Goal: Task Accomplishment & Management: Manage account settings

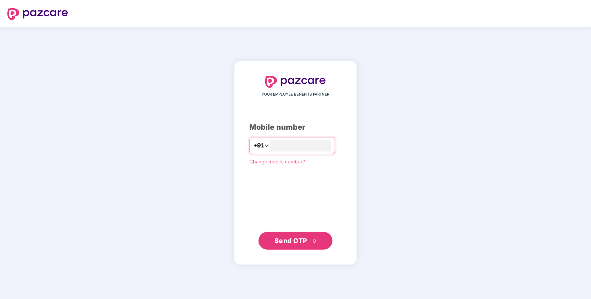
type input "**********"
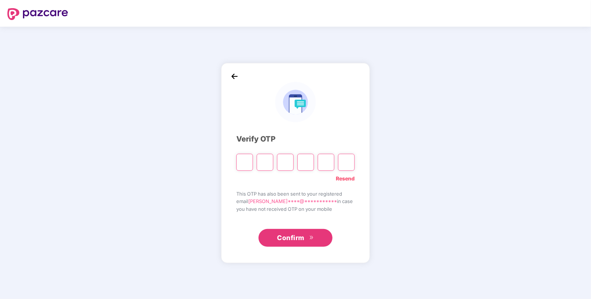
paste input "*"
type input "*"
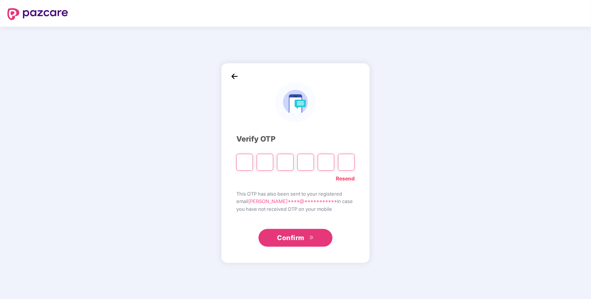
type input "*"
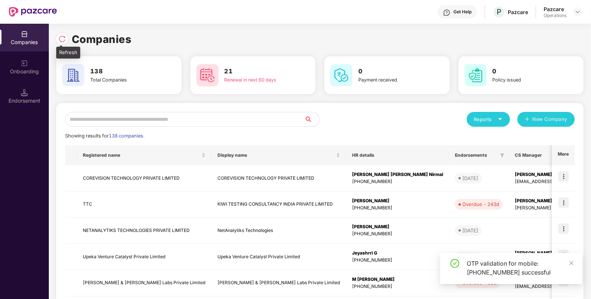
click at [63, 42] on img at bounding box center [61, 38] width 7 height 7
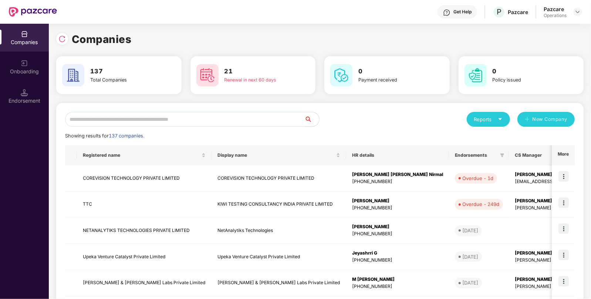
click at [120, 113] on input "text" at bounding box center [184, 119] width 239 height 15
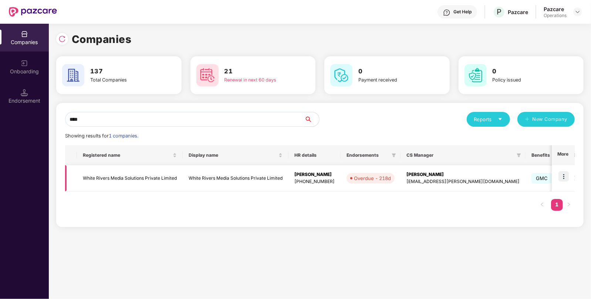
type input "****"
click at [563, 176] on img at bounding box center [564, 176] width 10 height 10
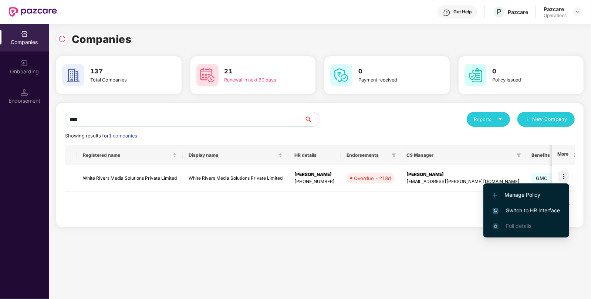
click at [525, 214] on span "Switch to HR interface" at bounding box center [526, 210] width 67 height 8
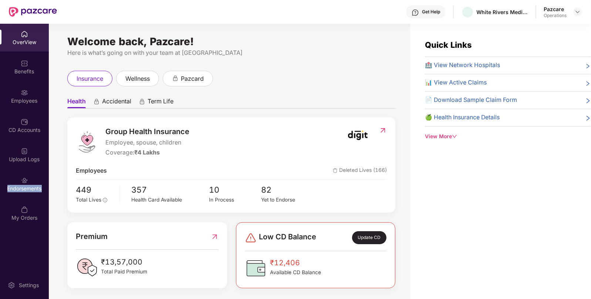
click at [22, 191] on div "Endorsements" at bounding box center [24, 188] width 49 height 7
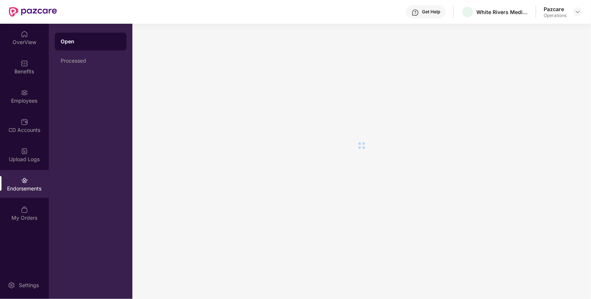
click at [22, 191] on div "Endorsements" at bounding box center [24, 188] width 49 height 7
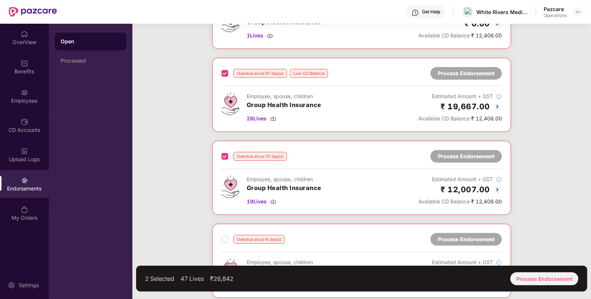
scroll to position [170, 0]
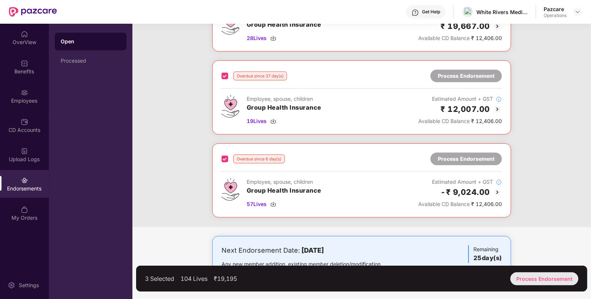
click at [547, 278] on div "Process Endorsement" at bounding box center [545, 278] width 68 height 13
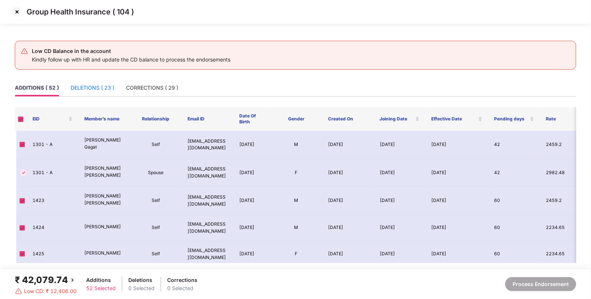
click at [87, 90] on div "DELETIONS ( 23 )" at bounding box center [93, 88] width 44 height 8
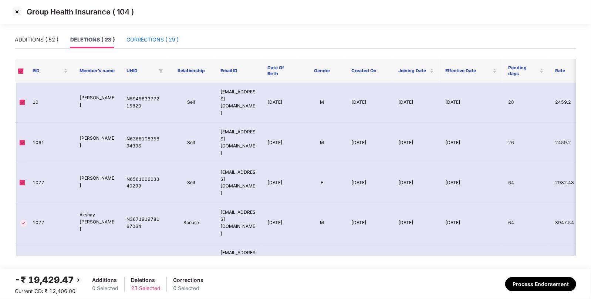
click at [155, 37] on div "CORRECTIONS ( 29 )" at bounding box center [153, 40] width 52 height 8
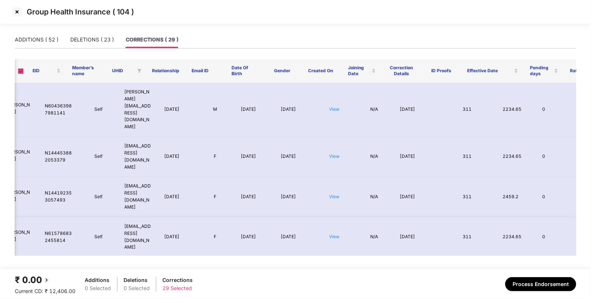
scroll to position [0, 68]
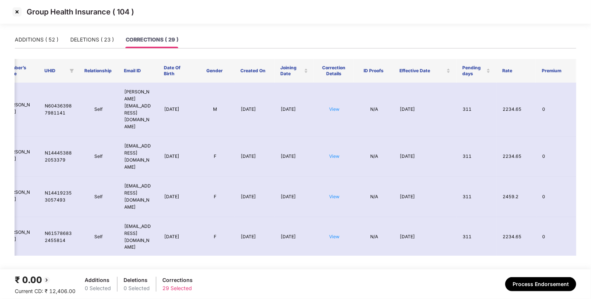
click at [17, 10] on img at bounding box center [17, 12] width 12 height 12
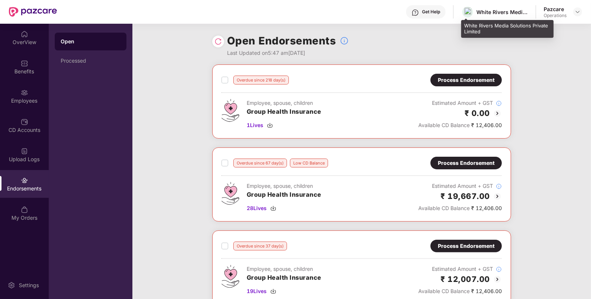
click at [481, 9] on div "White Rivers Media Solutions Private Limited" at bounding box center [503, 12] width 52 height 7
copy div "White"
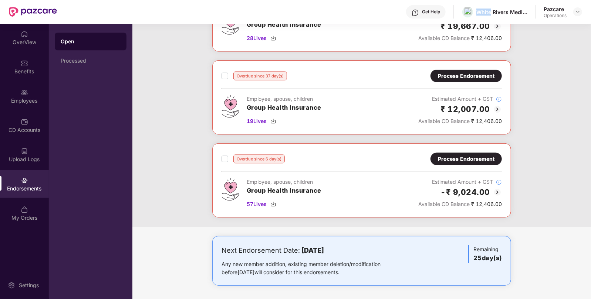
scroll to position [169, 0]
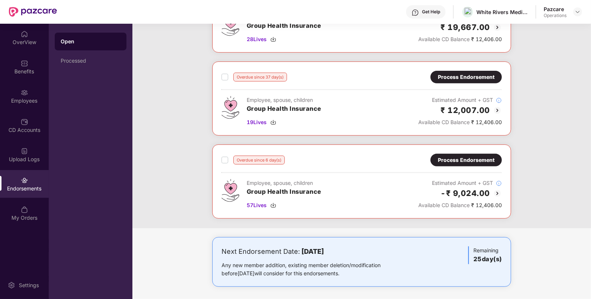
click at [464, 74] on div "Process Endorsement" at bounding box center [466, 77] width 57 height 8
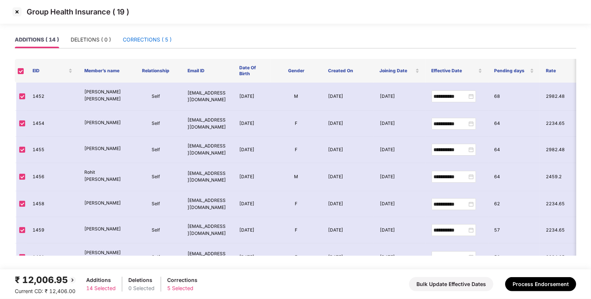
click at [128, 37] on div "CORRECTIONS ( 5 )" at bounding box center [147, 40] width 49 height 8
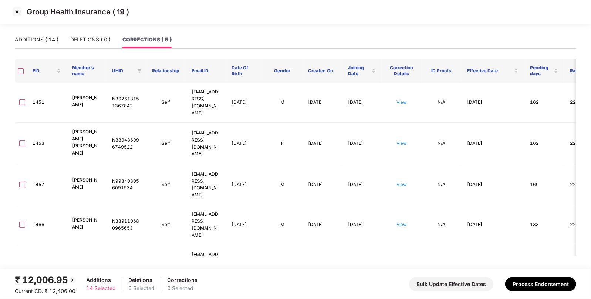
click at [18, 7] on img at bounding box center [17, 12] width 12 height 12
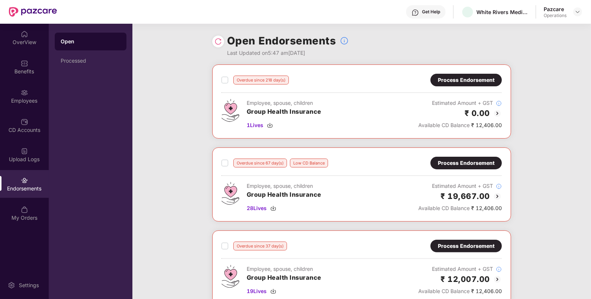
scroll to position [170, 0]
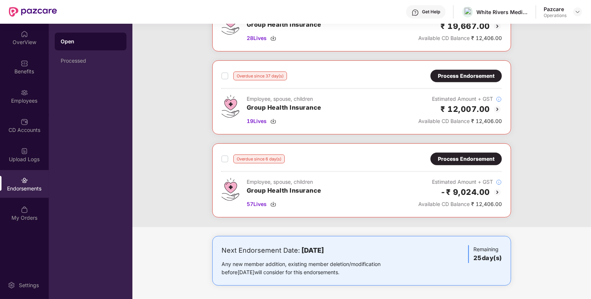
click at [455, 155] on div "Process Endorsement" at bounding box center [466, 159] width 57 height 8
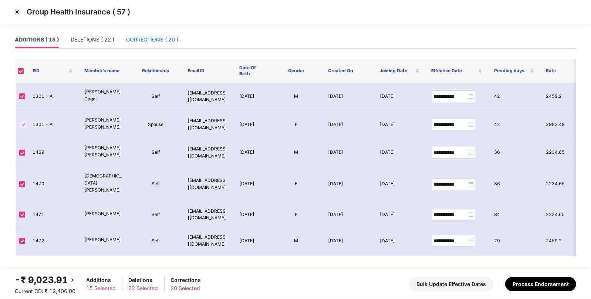
click at [150, 40] on div "CORRECTIONS ( 20 )" at bounding box center [152, 40] width 52 height 8
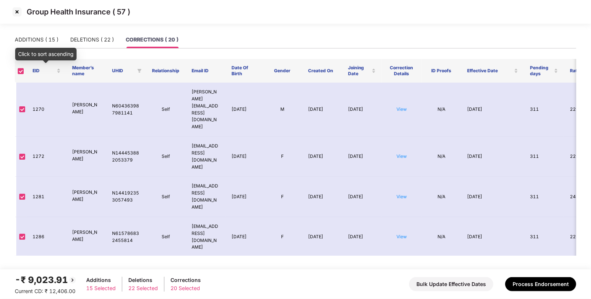
click at [28, 52] on div "Click to sort ascending" at bounding box center [45, 54] width 61 height 13
click at [31, 48] on div "Click to sort descending" at bounding box center [46, 54] width 65 height 13
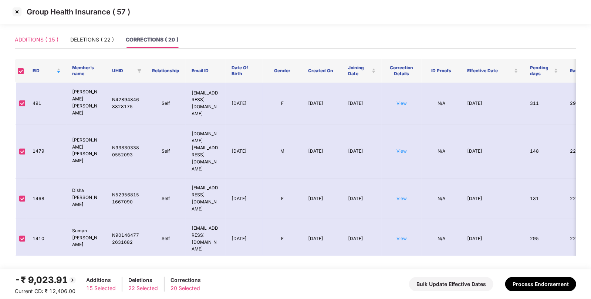
click at [35, 44] on div "ADDITIONS ( 15 )" at bounding box center [37, 39] width 44 height 17
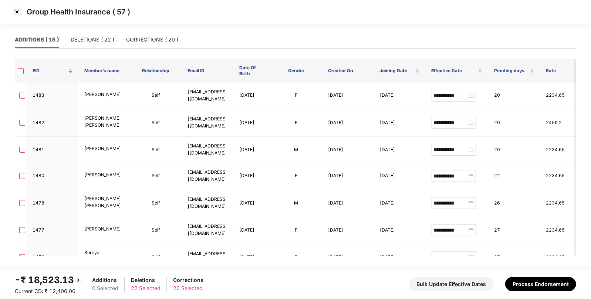
click at [69, 37] on div "ADDITIONS ( 15 ) DELETIONS ( 22 ) CORRECTIONS ( 20 )" at bounding box center [97, 39] width 164 height 17
click at [77, 41] on div "DELETIONS ( 22 )" at bounding box center [93, 40] width 44 height 8
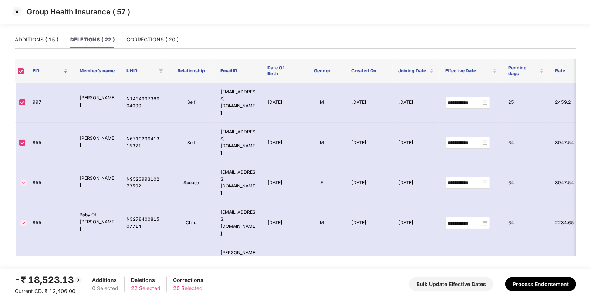
click at [17, 13] on img at bounding box center [17, 12] width 12 height 12
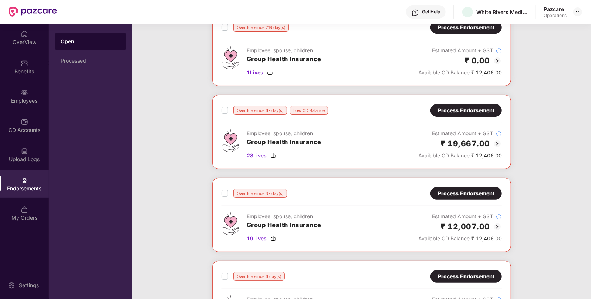
scroll to position [54, 0]
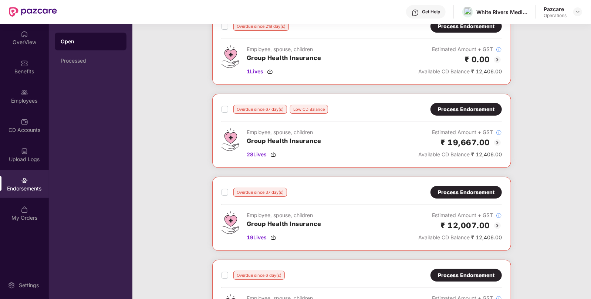
click at [457, 197] on div "Process Endorsement" at bounding box center [466, 192] width 71 height 13
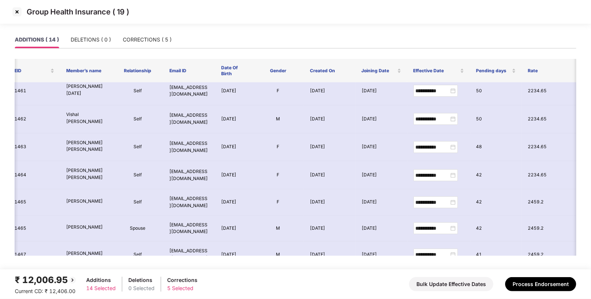
scroll to position [198, 18]
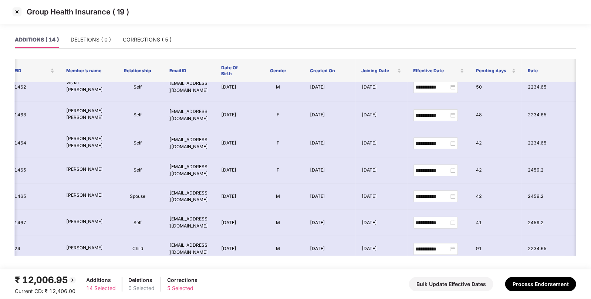
click at [17, 11] on img at bounding box center [17, 12] width 12 height 12
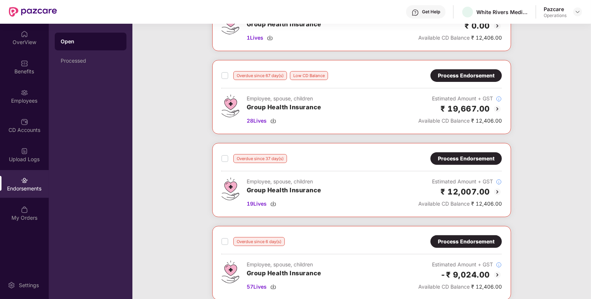
scroll to position [88, 0]
click at [444, 156] on div "Process Endorsement" at bounding box center [466, 158] width 57 height 8
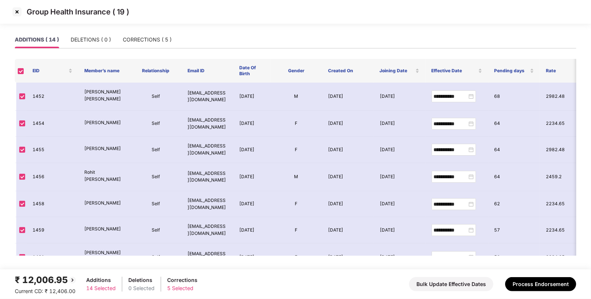
click at [13, 11] on img at bounding box center [17, 12] width 12 height 12
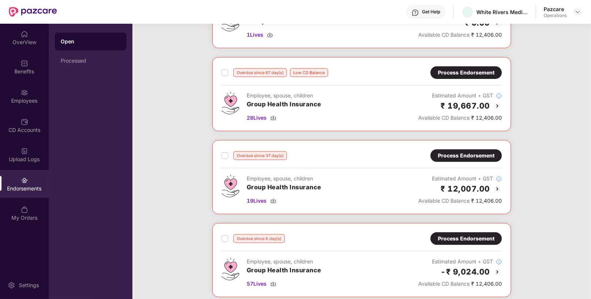
scroll to position [170, 0]
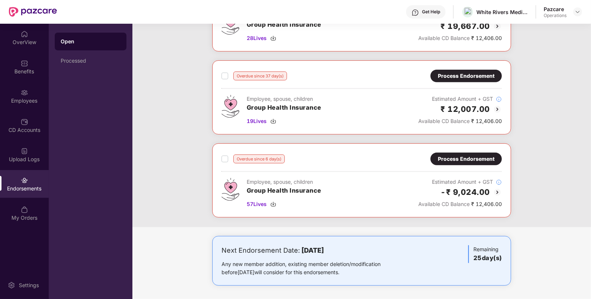
click at [480, 158] on div "Process Endorsement" at bounding box center [466, 159] width 57 height 8
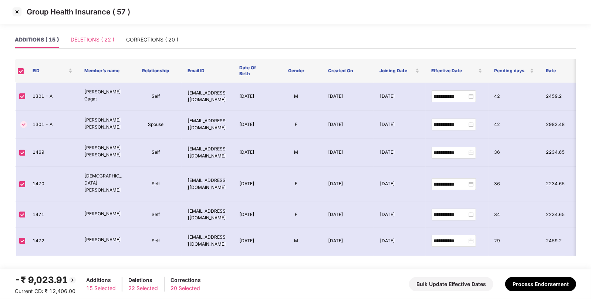
click at [93, 35] on div "DELETIONS ( 22 )" at bounding box center [93, 39] width 44 height 17
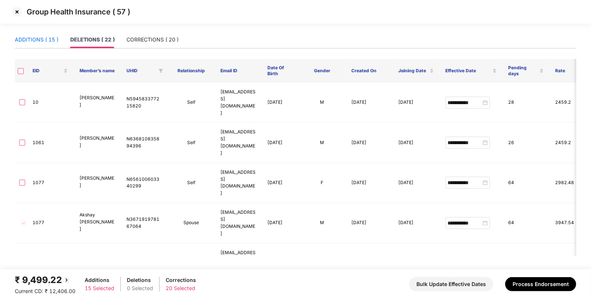
click at [34, 39] on div "ADDITIONS ( 15 )" at bounding box center [37, 40] width 44 height 8
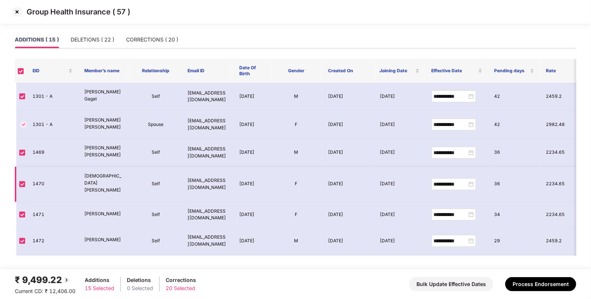
scroll to position [242, 0]
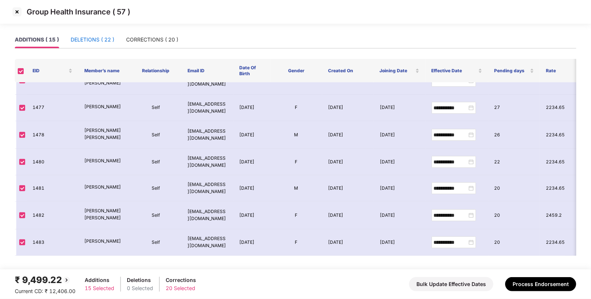
click at [83, 36] on div "DELETIONS ( 22 )" at bounding box center [93, 40] width 44 height 8
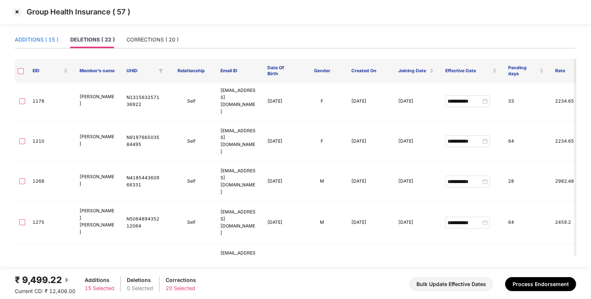
click at [30, 39] on div "ADDITIONS ( 15 )" at bounding box center [37, 40] width 44 height 8
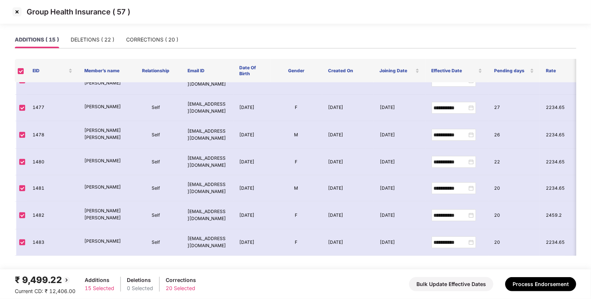
click at [19, 65] on th at bounding box center [21, 71] width 12 height 24
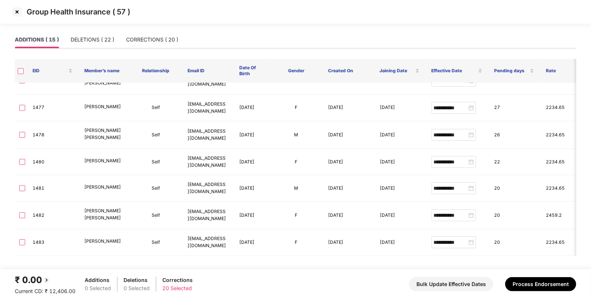
click at [70, 37] on div "ADDITIONS ( 15 ) DELETIONS ( 22 ) CORRECTIONS ( 20 )" at bounding box center [97, 39] width 164 height 17
click at [78, 37] on div "DELETIONS ( 22 )" at bounding box center [93, 40] width 44 height 8
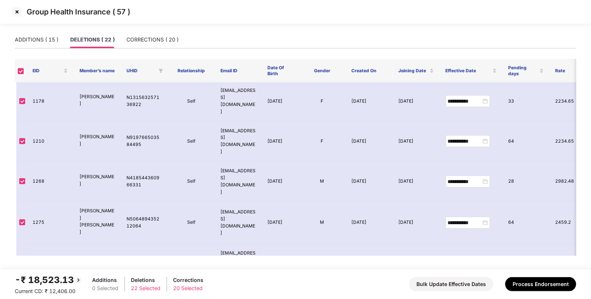
click at [51, 279] on div "-₹ 18,523.13" at bounding box center [49, 280] width 68 height 14
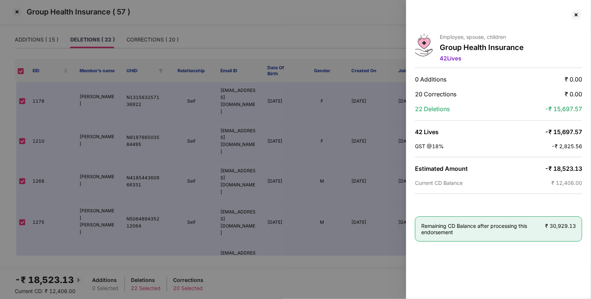
click at [572, 167] on span "-₹ 18,523.13" at bounding box center [563, 168] width 37 height 7
copy span "18,523.13"
click at [576, 14] on div at bounding box center [577, 15] width 12 height 12
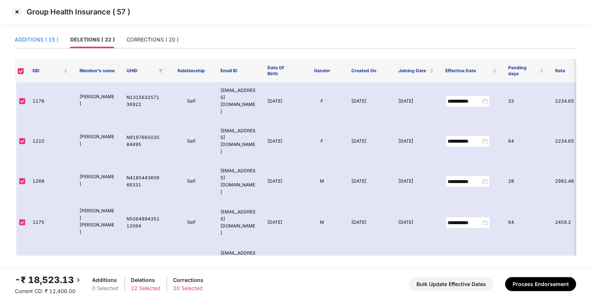
click at [50, 36] on div "ADDITIONS ( 15 )" at bounding box center [37, 40] width 44 height 8
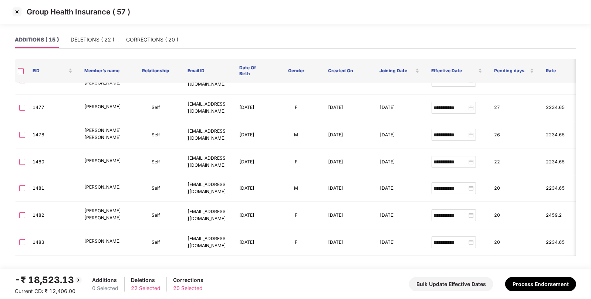
click at [68, 37] on div "ADDITIONS ( 15 ) DELETIONS ( 22 ) CORRECTIONS ( 20 )" at bounding box center [97, 39] width 164 height 17
click at [74, 38] on div "DELETIONS ( 22 )" at bounding box center [93, 40] width 44 height 8
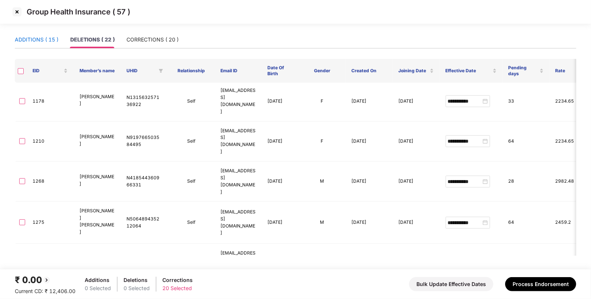
click at [38, 42] on div "ADDITIONS ( 15 )" at bounding box center [37, 40] width 44 height 8
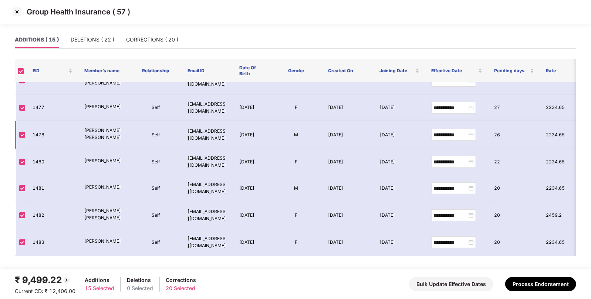
scroll to position [0, 0]
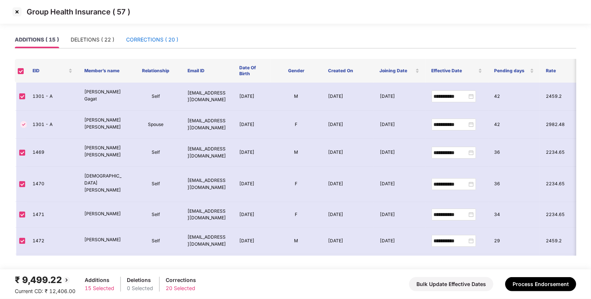
click at [149, 37] on div "CORRECTIONS ( 20 )" at bounding box center [152, 40] width 52 height 8
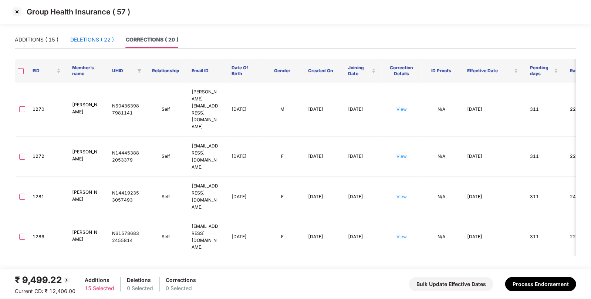
click at [80, 39] on div "DELETIONS ( 22 )" at bounding box center [92, 40] width 44 height 8
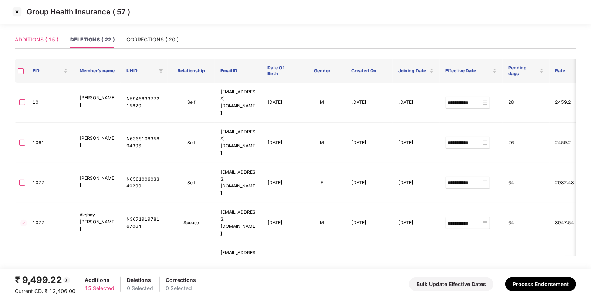
click at [43, 33] on div "ADDITIONS ( 15 )" at bounding box center [37, 39] width 44 height 17
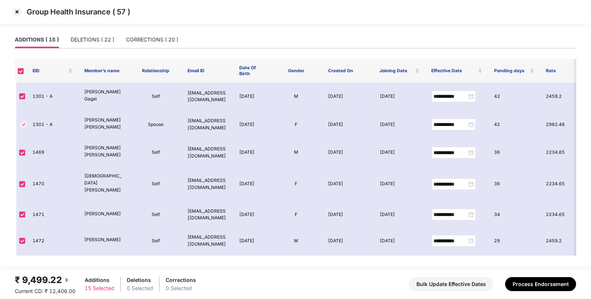
click at [19, 15] on img at bounding box center [17, 12] width 12 height 12
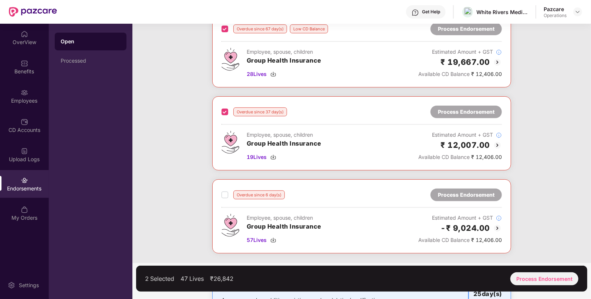
scroll to position [135, 0]
click at [226, 189] on label at bounding box center [225, 193] width 7 height 9
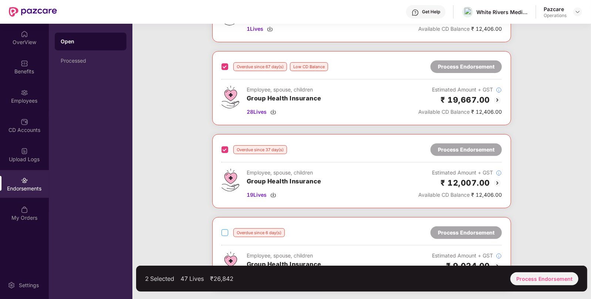
scroll to position [96, 0]
click at [526, 272] on div "Process Endorsement" at bounding box center [545, 278] width 68 height 13
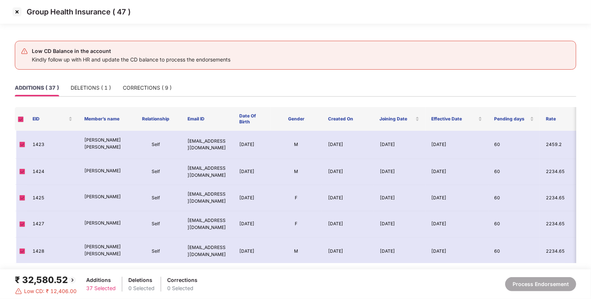
click at [53, 276] on div "₹ 32,580.52" at bounding box center [46, 280] width 62 height 14
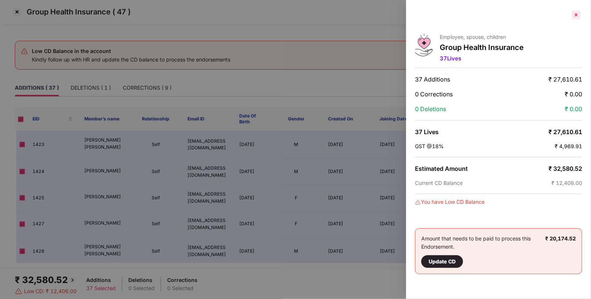
click at [575, 16] on div at bounding box center [577, 15] width 12 height 12
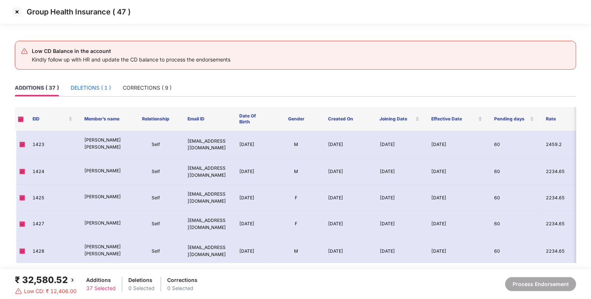
click at [96, 86] on div "DELETIONS ( 1 )" at bounding box center [91, 88] width 40 height 8
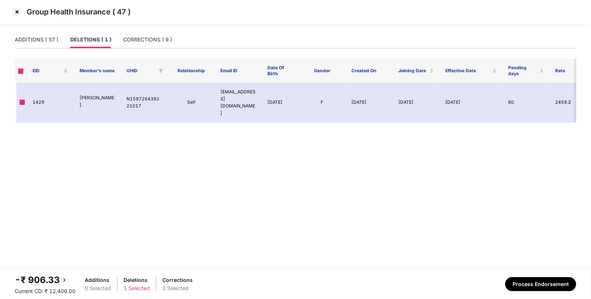
click at [14, 10] on img at bounding box center [17, 12] width 12 height 12
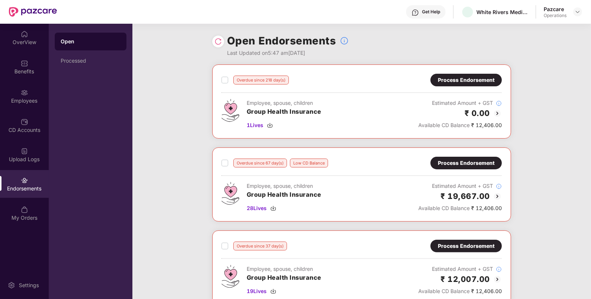
scroll to position [170, 0]
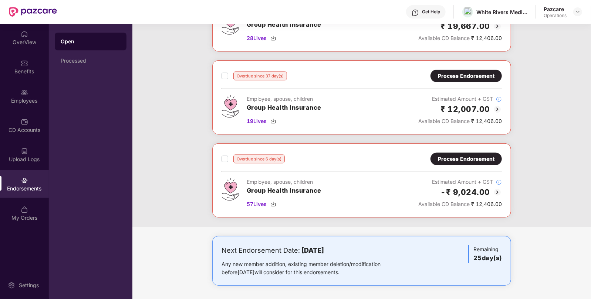
click at [445, 156] on div "Process Endorsement" at bounding box center [466, 159] width 57 height 8
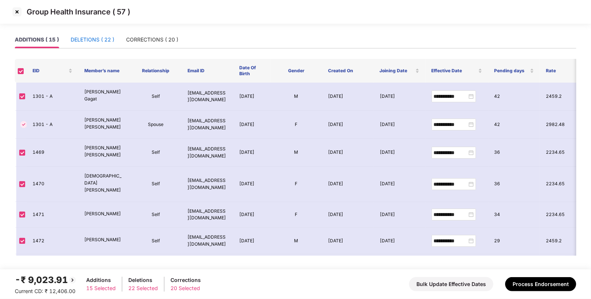
click at [100, 41] on div "DELETIONS ( 22 )" at bounding box center [93, 40] width 44 height 8
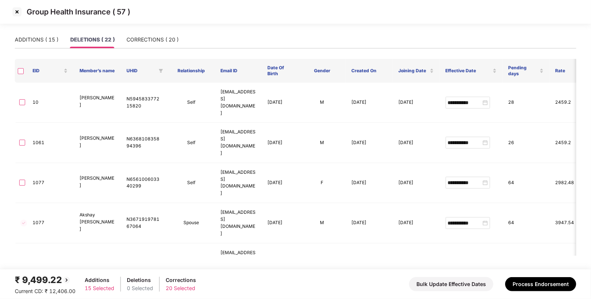
click at [125, 37] on div "ADDITIONS ( 15 ) DELETIONS ( 22 ) CORRECTIONS ( 20 )" at bounding box center [97, 39] width 164 height 17
click at [140, 40] on div "CORRECTIONS ( 20 )" at bounding box center [153, 40] width 52 height 8
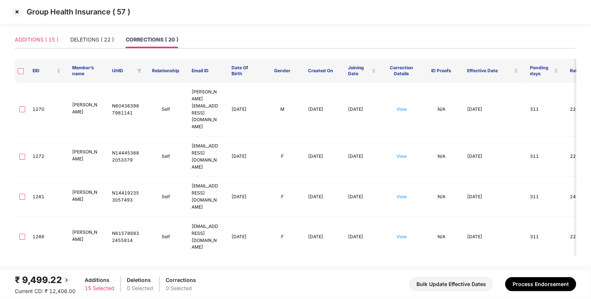
click at [36, 35] on div "ADDITIONS ( 15 )" at bounding box center [37, 39] width 44 height 17
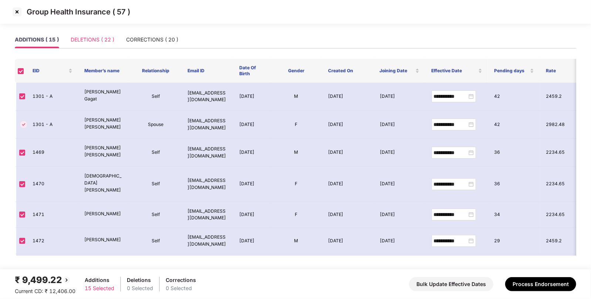
click at [96, 32] on div "DELETIONS ( 22 )" at bounding box center [93, 39] width 44 height 17
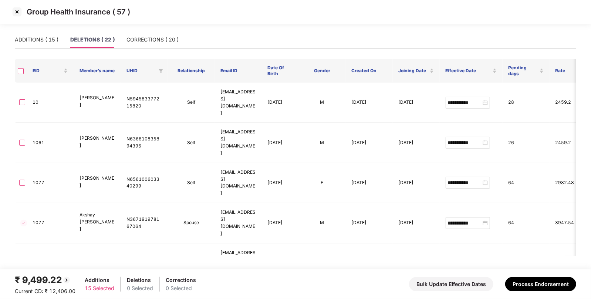
click at [13, 15] on img at bounding box center [17, 12] width 12 height 12
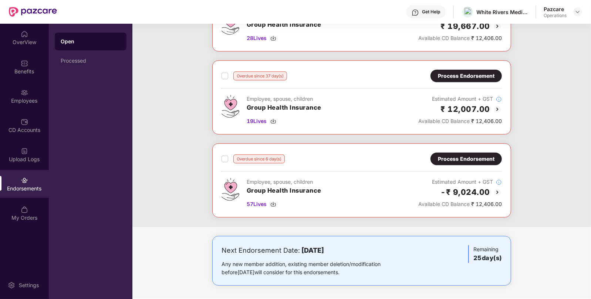
click at [463, 155] on div "Process Endorsement" at bounding box center [466, 159] width 57 height 8
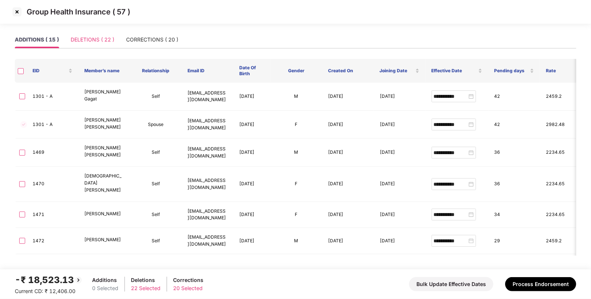
click at [85, 34] on div "DELETIONS ( 22 )" at bounding box center [93, 39] width 44 height 17
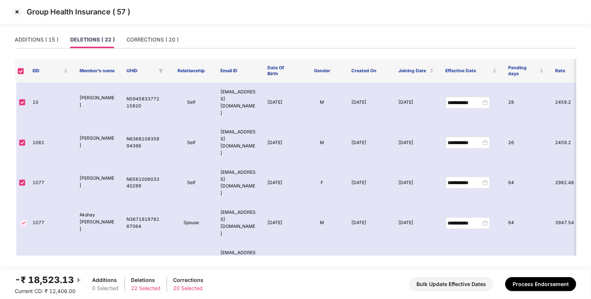
scroll to position [435, 0]
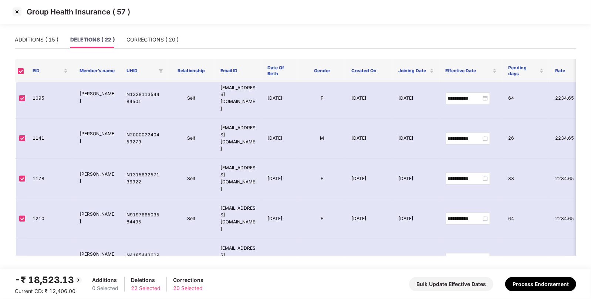
scroll to position [0, 0]
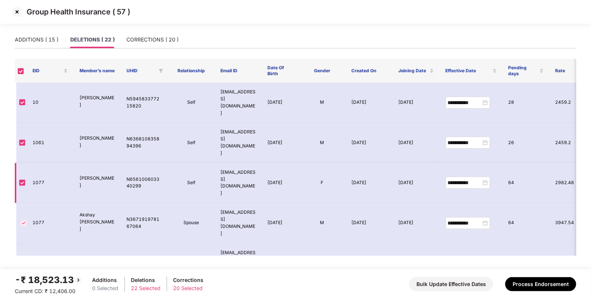
click at [39, 163] on td "1077" at bounding box center [50, 183] width 47 height 40
copy td "1077"
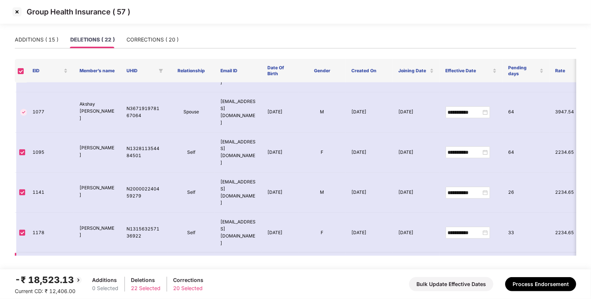
scroll to position [111, 0]
copy td "1268"
click at [142, 39] on div "CORRECTIONS ( 20 )" at bounding box center [153, 40] width 52 height 8
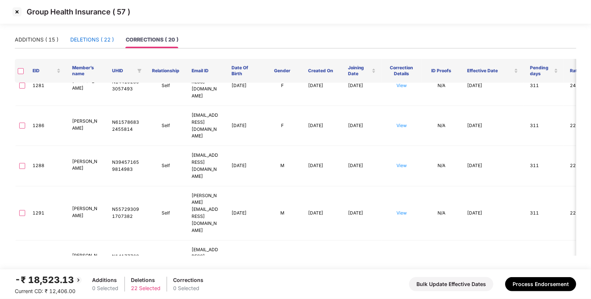
click at [88, 37] on div "DELETIONS ( 22 )" at bounding box center [92, 40] width 44 height 8
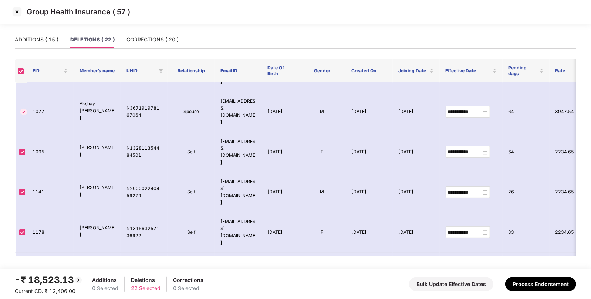
click at [55, 278] on div "-₹ 18,523.13" at bounding box center [49, 280] width 68 height 14
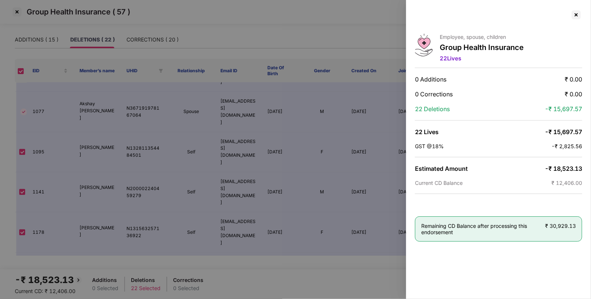
click at [562, 167] on span "-₹ 18,523.13" at bounding box center [563, 168] width 37 height 7
copy span "18,523.13"
click at [581, 13] on div at bounding box center [577, 15] width 12 height 12
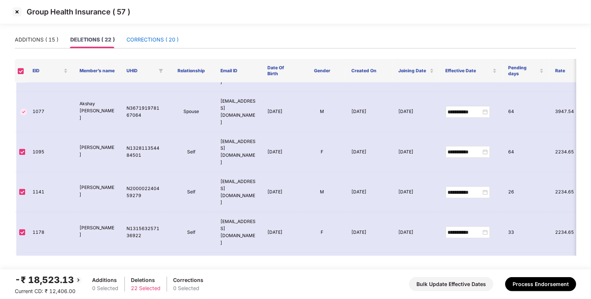
click at [157, 37] on div "CORRECTIONS ( 20 )" at bounding box center [153, 40] width 52 height 8
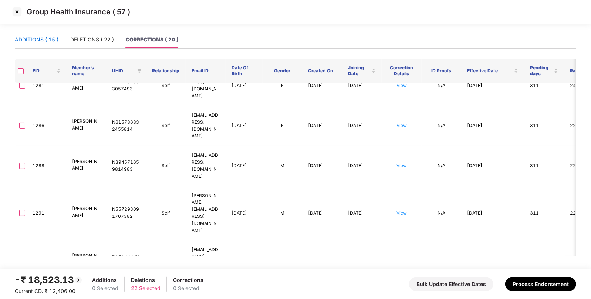
click at [38, 38] on div "ADDITIONS ( 15 )" at bounding box center [37, 40] width 44 height 8
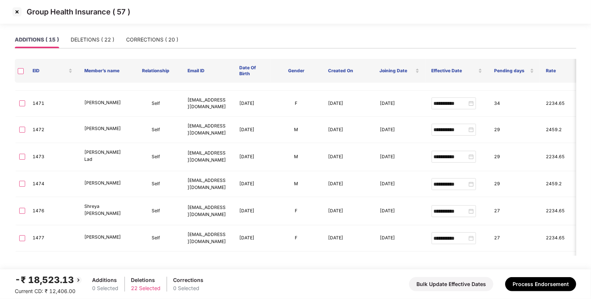
click at [69, 38] on div "ADDITIONS ( 15 ) DELETIONS ( 22 ) CORRECTIONS ( 20 )" at bounding box center [97, 39] width 164 height 17
click at [93, 40] on div "DELETIONS ( 22 )" at bounding box center [93, 40] width 44 height 8
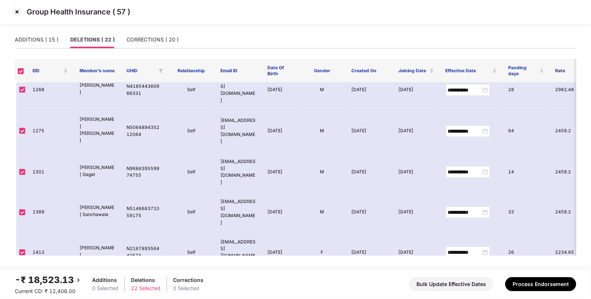
scroll to position [435, 0]
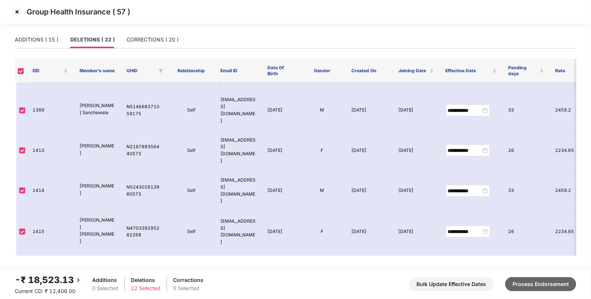
click at [527, 282] on button "Process Endorsement" at bounding box center [541, 284] width 71 height 14
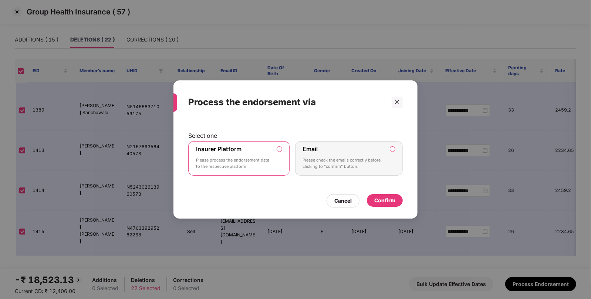
click at [384, 202] on div "Confirm" at bounding box center [385, 200] width 21 height 8
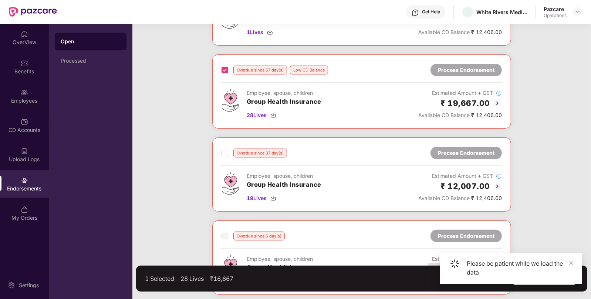
scroll to position [93, 0]
click at [228, 154] on div "Overdue since 37 day(s)" at bounding box center [255, 152] width 66 height 9
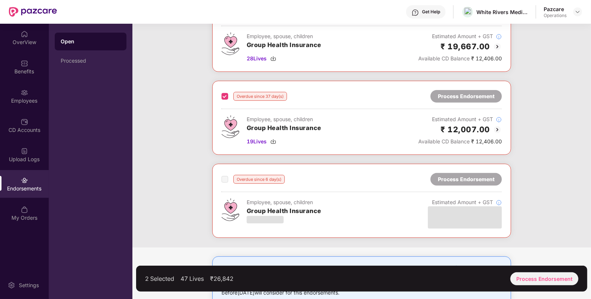
scroll to position [150, 0]
click at [225, 177] on span at bounding box center [225, 179] width 7 height 7
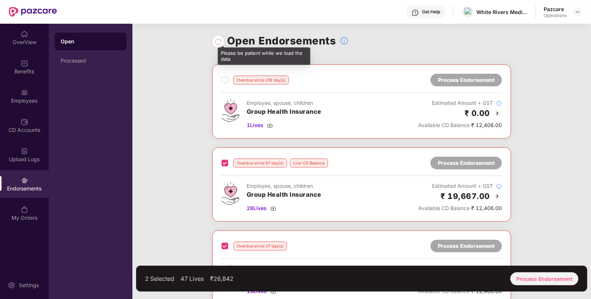
click at [217, 44] on div at bounding box center [218, 41] width 7 height 8
click at [577, 12] on img at bounding box center [578, 12] width 6 height 6
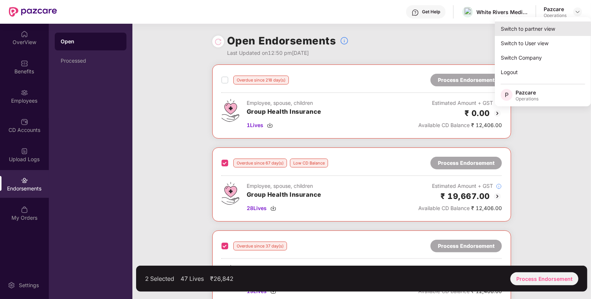
click at [543, 25] on div "Switch to partner view" at bounding box center [543, 28] width 96 height 14
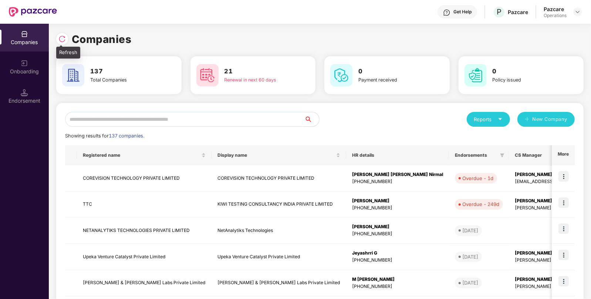
click at [60, 36] on img at bounding box center [61, 38] width 7 height 7
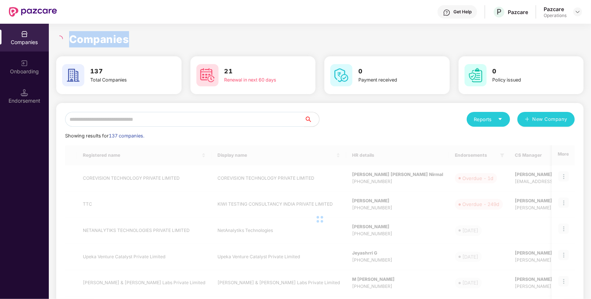
click at [60, 36] on icon "loading" at bounding box center [59, 39] width 7 height 7
click at [88, 119] on input "text" at bounding box center [184, 119] width 239 height 15
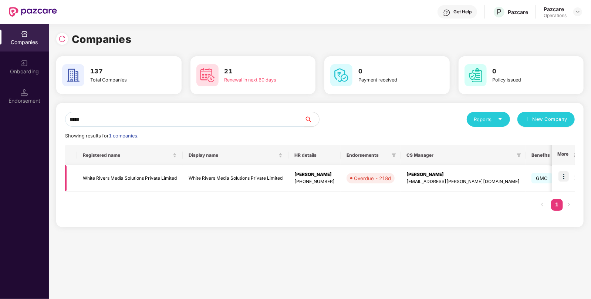
type input "*****"
click at [564, 174] on img at bounding box center [564, 176] width 10 height 10
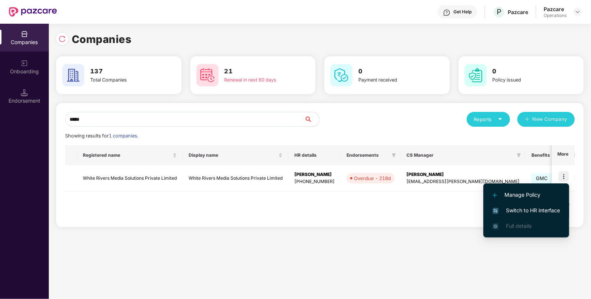
click at [521, 214] on span "Switch to HR interface" at bounding box center [526, 210] width 67 height 8
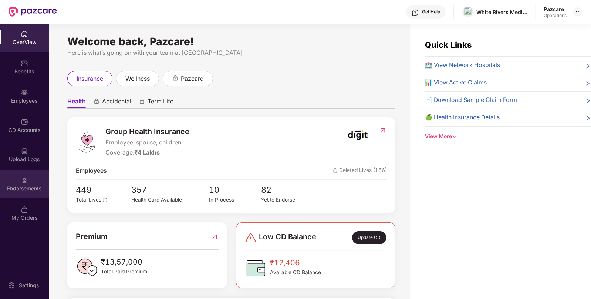
click at [31, 195] on div "Endorsements" at bounding box center [24, 184] width 49 height 28
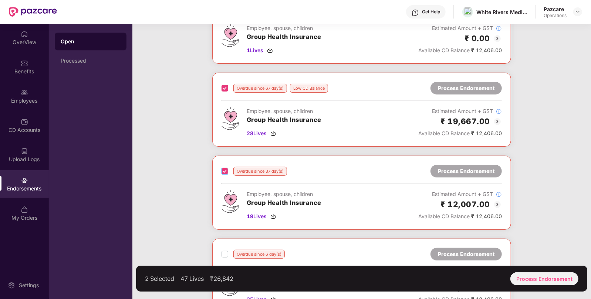
scroll to position [170, 0]
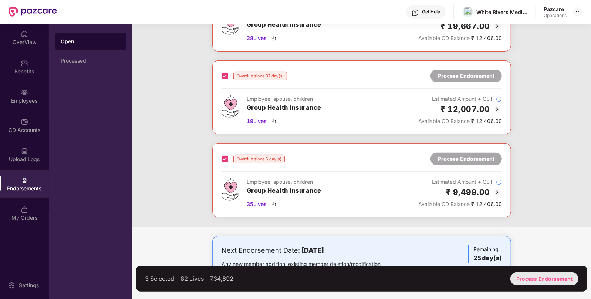
click at [565, 274] on div "Process Endorsement" at bounding box center [545, 278] width 68 height 13
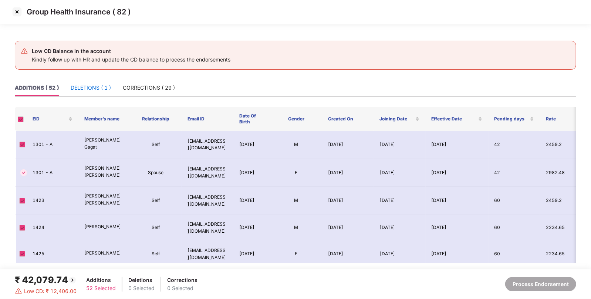
click at [89, 87] on div "DELETIONS ( 1 )" at bounding box center [91, 88] width 40 height 8
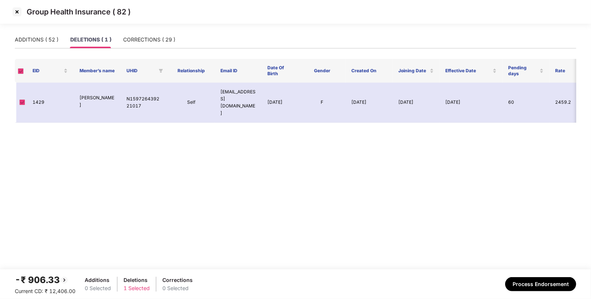
click at [19, 70] on span at bounding box center [21, 71] width 6 height 6
click at [143, 41] on div "CORRECTIONS ( 29 )" at bounding box center [149, 40] width 52 height 8
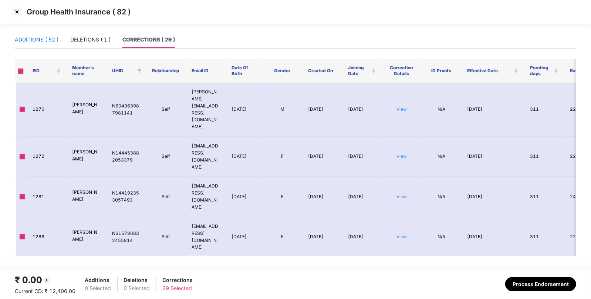
click at [46, 41] on div "ADDITIONS ( 52 )" at bounding box center [37, 40] width 44 height 8
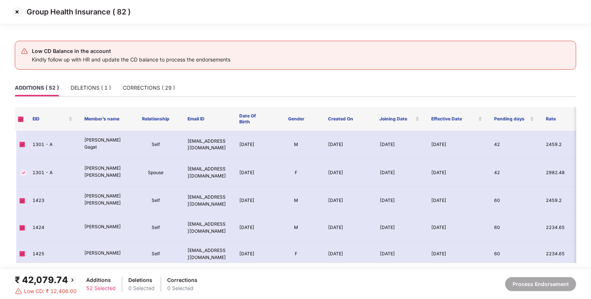
click at [51, 278] on div "₹ 42,079.74" at bounding box center [46, 280] width 62 height 14
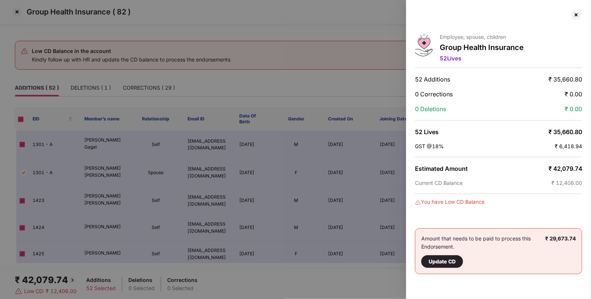
click at [577, 167] on span "₹ 42,079.74" at bounding box center [566, 168] width 34 height 7
copy span "42,079.74"
click at [575, 16] on div at bounding box center [577, 15] width 12 height 12
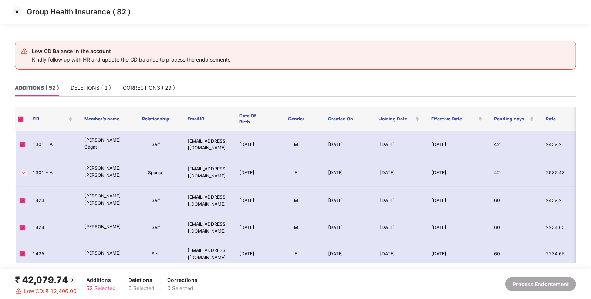
click at [17, 9] on img at bounding box center [17, 12] width 12 height 12
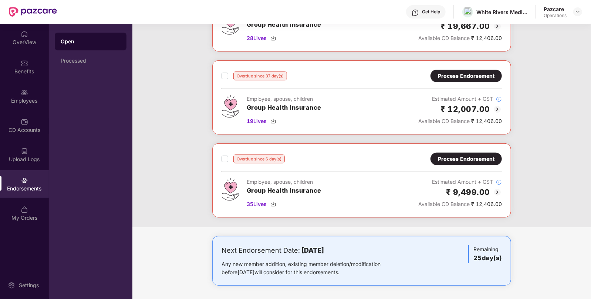
click at [83, 70] on div "Open Processed" at bounding box center [91, 161] width 84 height 275
click at [82, 67] on div "Processed" at bounding box center [91, 61] width 72 height 18
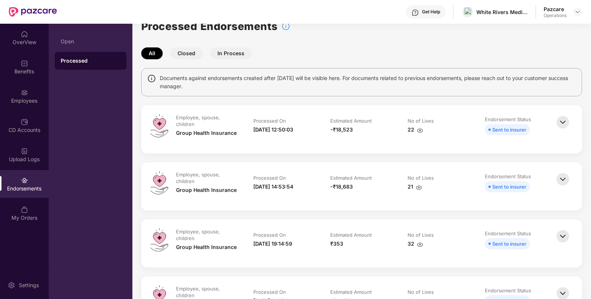
scroll to position [14, 0]
click at [418, 129] on img at bounding box center [420, 131] width 6 height 6
click at [74, 43] on div "Open" at bounding box center [91, 41] width 60 height 6
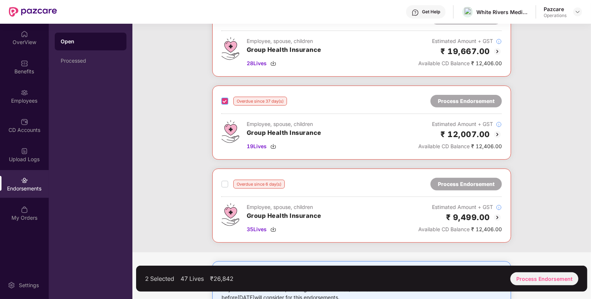
scroll to position [145, 0]
click at [224, 104] on label at bounding box center [225, 100] width 7 height 9
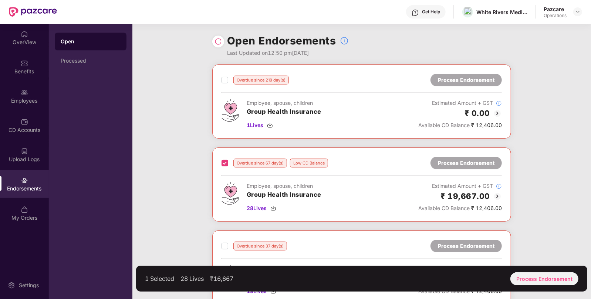
click at [222, 168] on div "Overdue since 67 day(s) Low CD Balance Process Endorsement" at bounding box center [362, 163] width 281 height 13
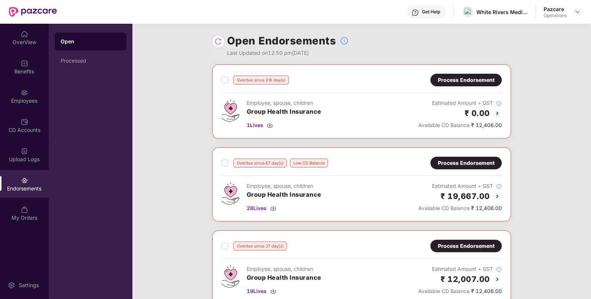
click at [443, 159] on div "Process Endorsement" at bounding box center [466, 163] width 57 height 8
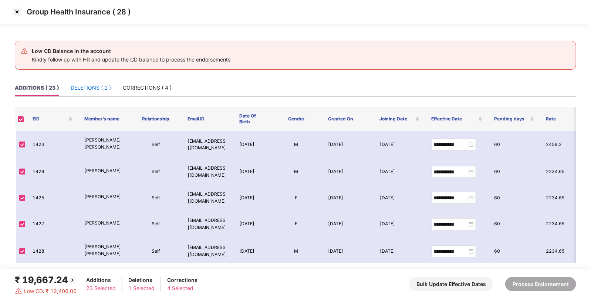
click at [81, 89] on div "DELETIONS ( 1 )" at bounding box center [91, 88] width 40 height 8
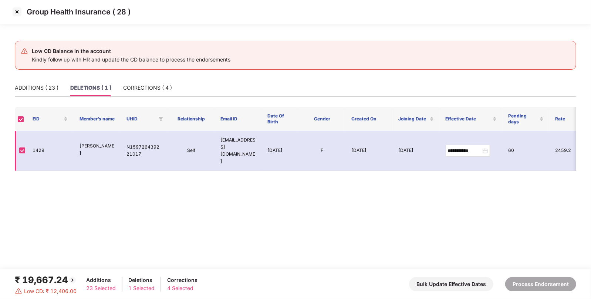
click at [40, 145] on td "1429" at bounding box center [50, 151] width 47 height 40
copy td "1429"
click at [143, 87] on div "CORRECTIONS ( 4 )" at bounding box center [147, 88] width 49 height 8
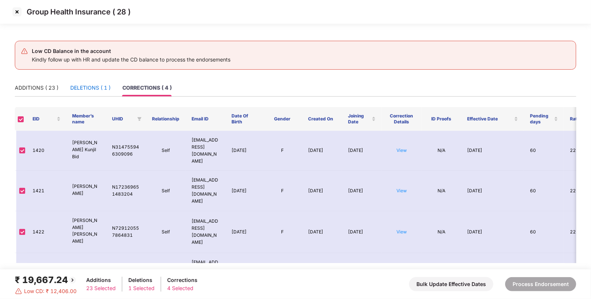
click at [88, 85] on div "DELETIONS ( 1 )" at bounding box center [90, 88] width 40 height 8
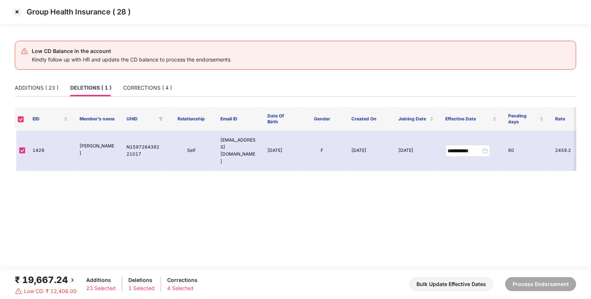
click at [13, 10] on img at bounding box center [17, 12] width 12 height 12
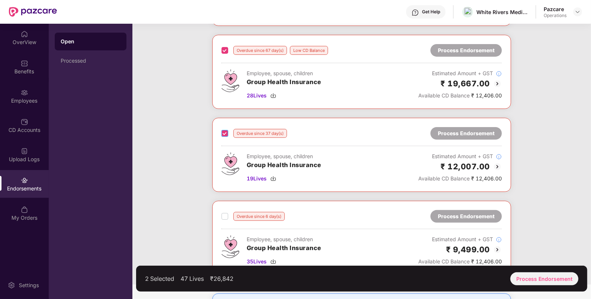
scroll to position [114, 0]
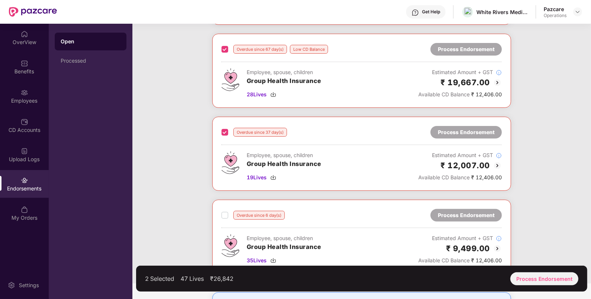
click at [219, 132] on div "Overdue since 37 day(s) Process Endorsement Employee, spouse, children Group He…" at bounding box center [361, 154] width 299 height 74
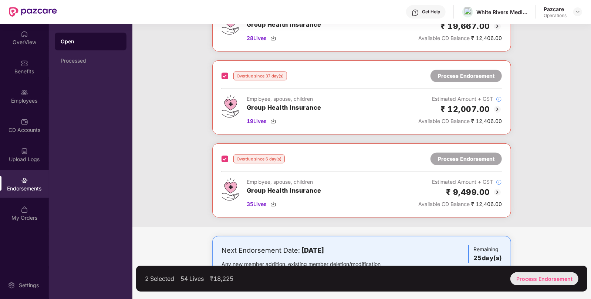
click at [526, 282] on div "Process Endorsement" at bounding box center [545, 278] width 68 height 13
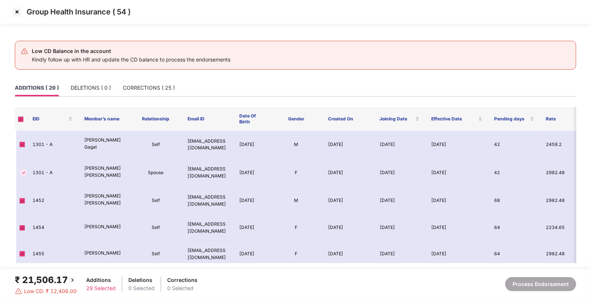
click at [42, 281] on div "₹ 21,506.17" at bounding box center [46, 280] width 62 height 14
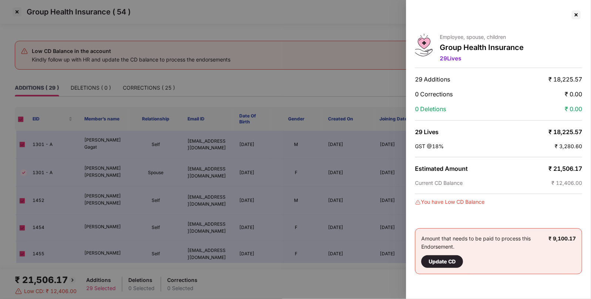
click at [563, 162] on div "Employee, spouse, children Group Health Insurance 29 Lives 29 Additions ₹ 18,22…" at bounding box center [498, 149] width 185 height 299
click at [570, 166] on span "₹ 21,506.17" at bounding box center [566, 168] width 34 height 7
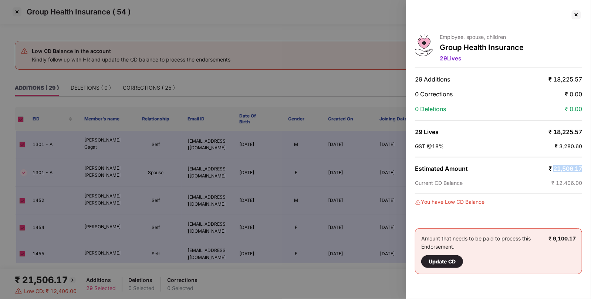
copy span "21,506.17"
click at [575, 14] on div at bounding box center [577, 15] width 12 height 12
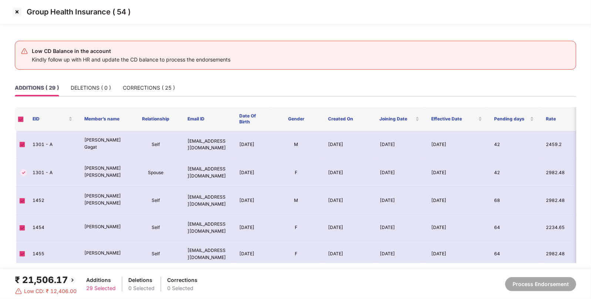
drag, startPoint x: 9, startPoint y: 9, endPoint x: 17, endPoint y: 11, distance: 8.4
click at [17, 11] on div "Group Health Insurance ( 54 )" at bounding box center [295, 12] width 591 height 24
click at [17, 11] on img at bounding box center [17, 12] width 12 height 12
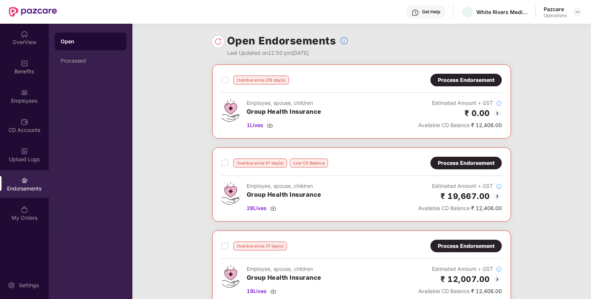
click at [452, 159] on div "Process Endorsement" at bounding box center [466, 163] width 57 height 8
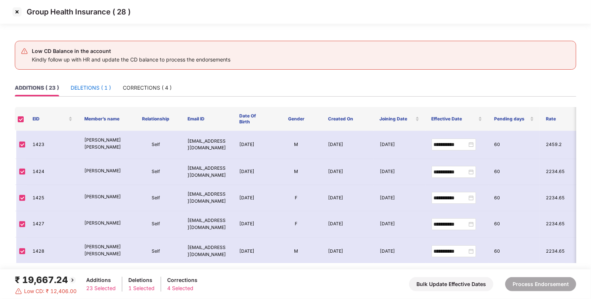
click at [83, 87] on div "DELETIONS ( 1 )" at bounding box center [91, 88] width 40 height 8
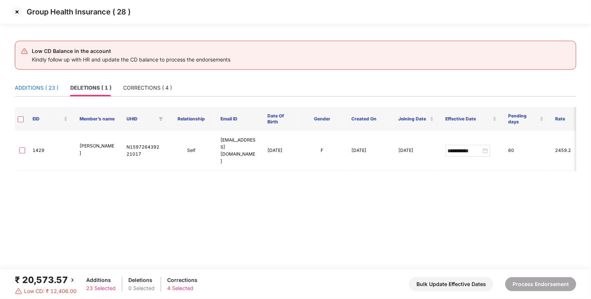
click at [41, 87] on div "ADDITIONS ( 23 )" at bounding box center [37, 88] width 44 height 8
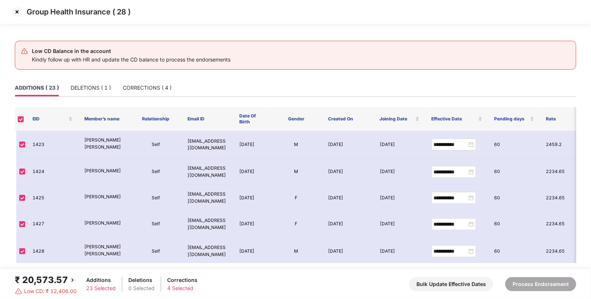
click at [50, 279] on div "₹ 20,573.57" at bounding box center [46, 280] width 62 height 14
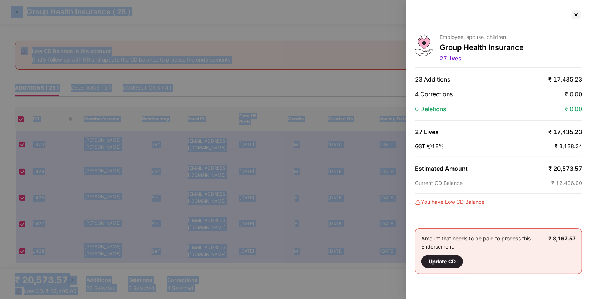
click at [50, 279] on div at bounding box center [295, 149] width 591 height 299
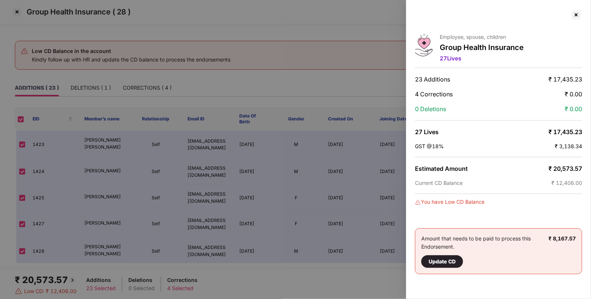
click at [572, 165] on span "₹ 20,573.57" at bounding box center [566, 168] width 34 height 7
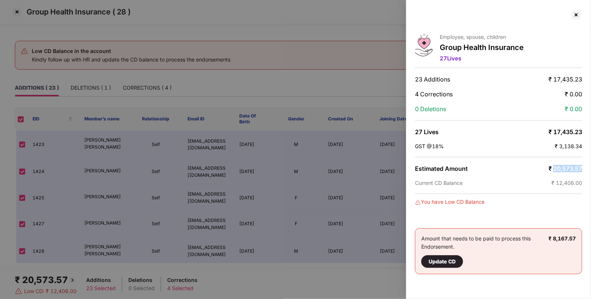
copy span "20,573.57"
click at [578, 12] on div at bounding box center [577, 15] width 12 height 12
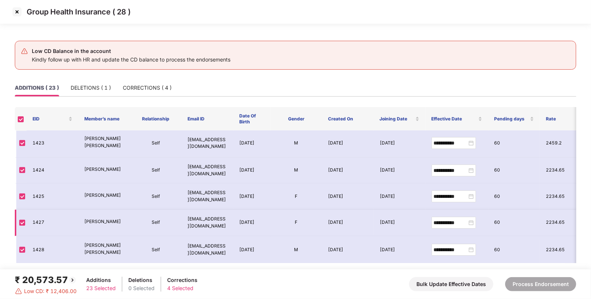
scroll to position [0, 0]
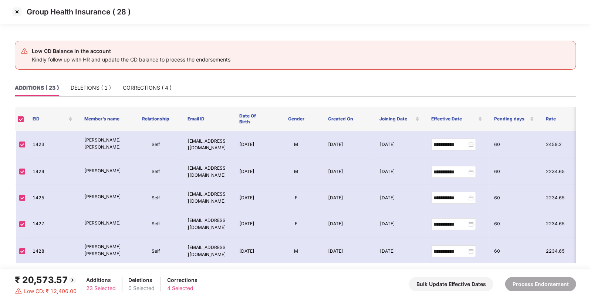
click at [19, 10] on img at bounding box center [17, 12] width 12 height 12
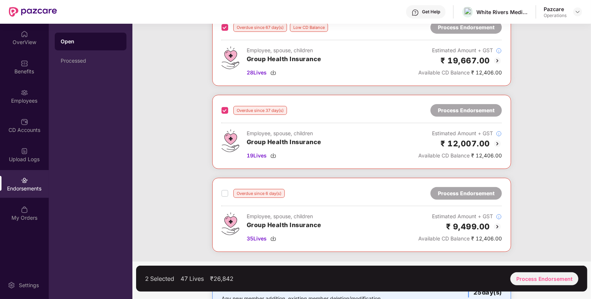
scroll to position [137, 0]
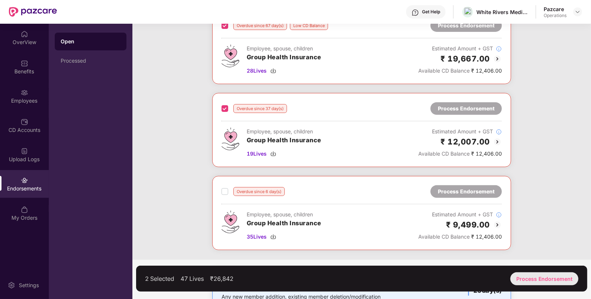
click at [560, 277] on div "Process Endorsement" at bounding box center [545, 278] width 68 height 13
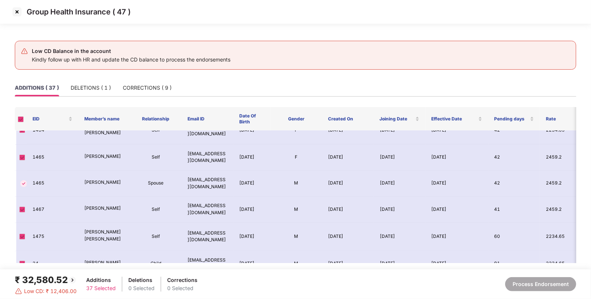
scroll to position [866, 0]
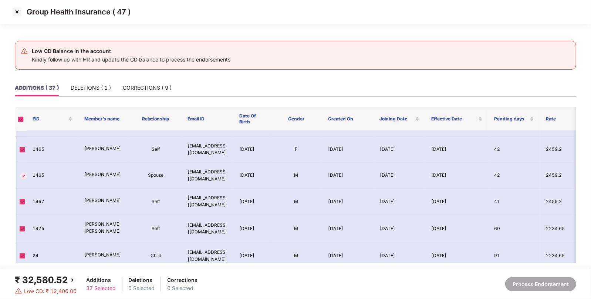
click at [18, 10] on img at bounding box center [17, 12] width 12 height 12
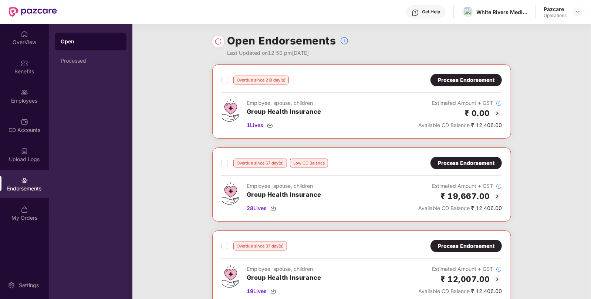
click at [448, 155] on div "Overdue since 67 day(s) Low CD Balance Process Endorsement Employee, spouse, ch…" at bounding box center [361, 184] width 299 height 74
click at [446, 163] on div "Process Endorsement" at bounding box center [466, 163] width 57 height 8
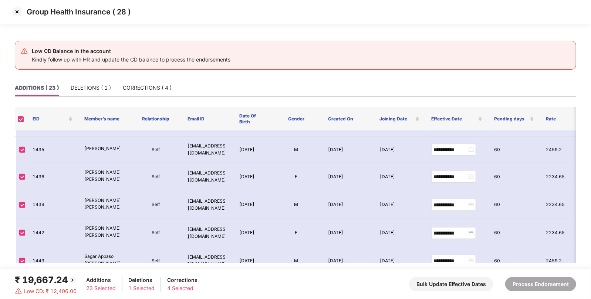
scroll to position [496, 0]
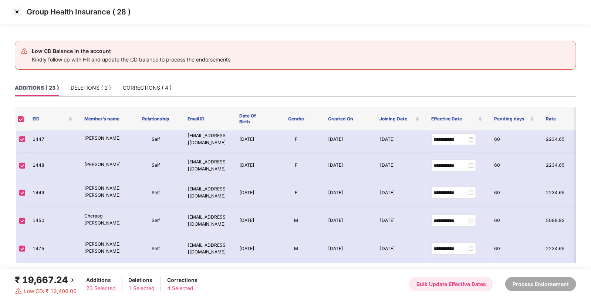
click at [438, 285] on button "Bulk Update Effective Dates" at bounding box center [451, 284] width 84 height 14
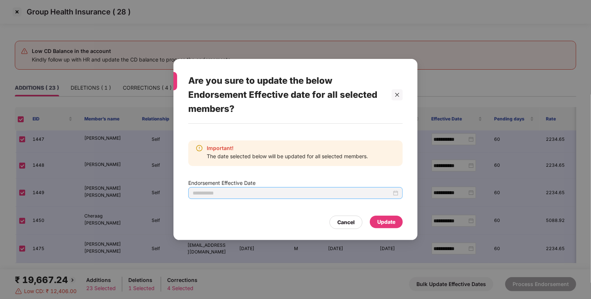
click at [397, 192] on div at bounding box center [296, 193] width 206 height 8
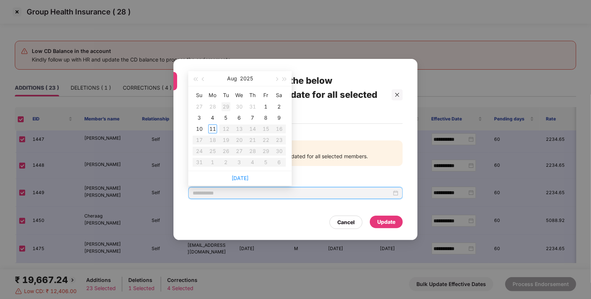
type input "**********"
click at [202, 80] on button "button" at bounding box center [203, 78] width 8 height 15
type input "**********"
click at [204, 77] on span "button" at bounding box center [204, 79] width 4 height 4
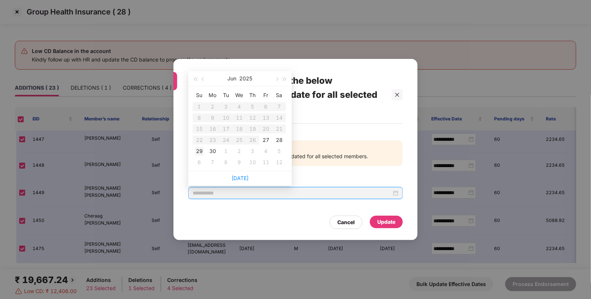
type input "**********"
click at [270, 138] on div "27" at bounding box center [266, 139] width 9 height 9
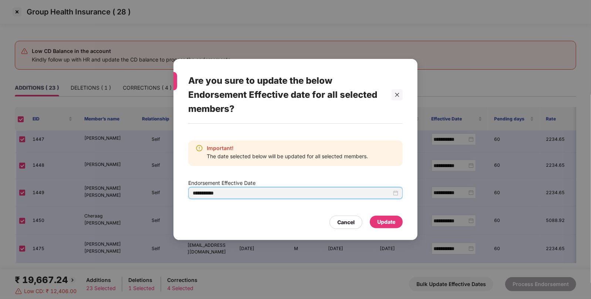
click at [381, 222] on div "Update" at bounding box center [386, 222] width 18 height 8
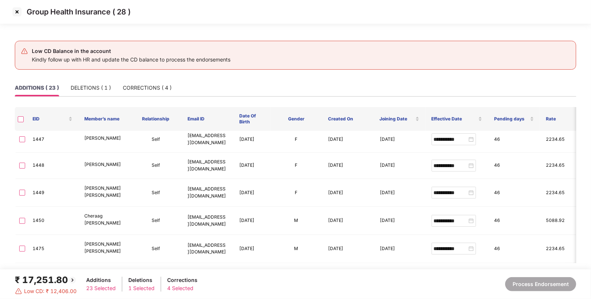
type input "**********"
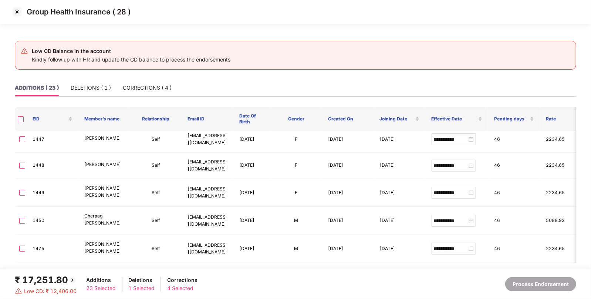
type input "**********"
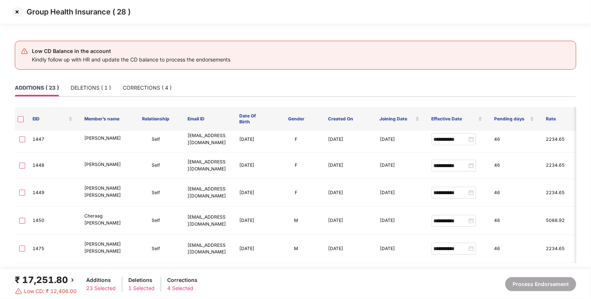
type input "**********"
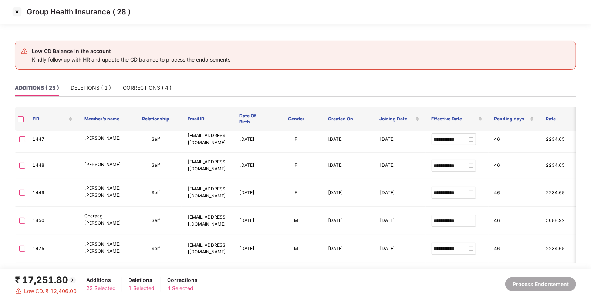
type input "**********"
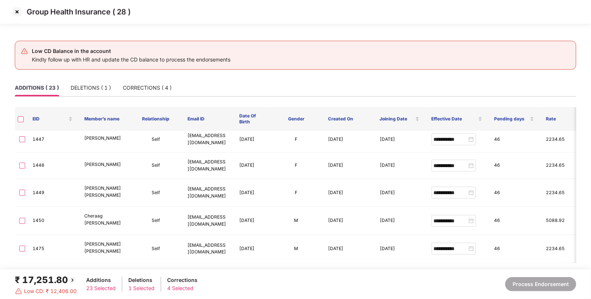
type input "**********"
click at [17, 12] on img at bounding box center [17, 12] width 12 height 12
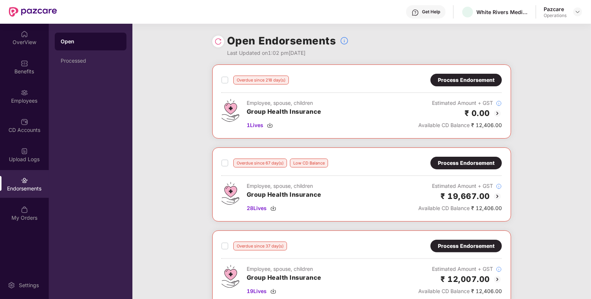
scroll to position [99, 0]
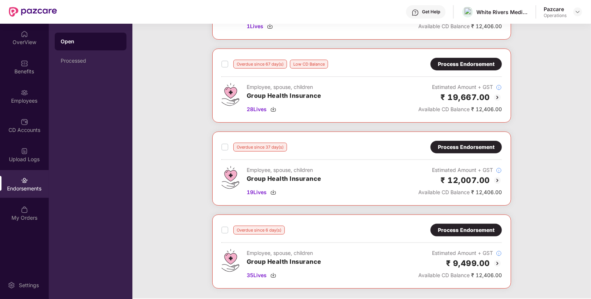
click at [447, 146] on div "Process Endorsement" at bounding box center [466, 147] width 57 height 8
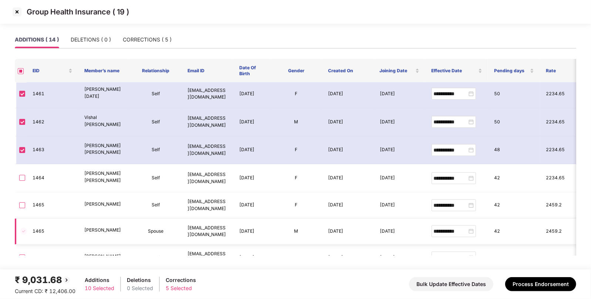
scroll to position [198, 0]
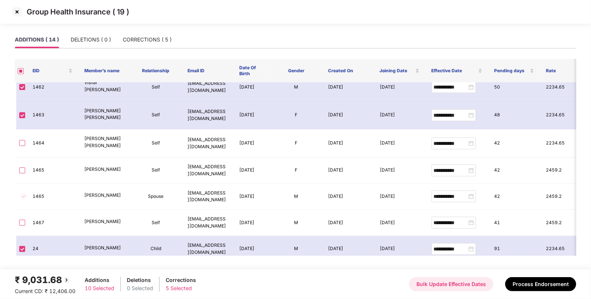
click at [429, 287] on button "Bulk Update Effective Dates" at bounding box center [451, 284] width 84 height 14
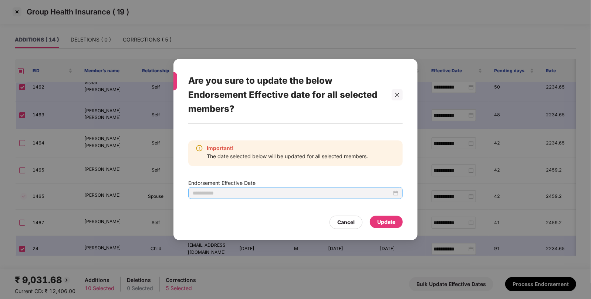
click at [399, 192] on div at bounding box center [295, 193] width 215 height 12
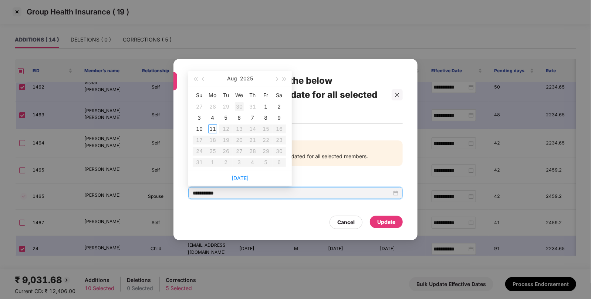
type input "**********"
click at [204, 79] on span "button" at bounding box center [204, 79] width 4 height 4
type input "**********"
click at [267, 141] on div "27" at bounding box center [266, 139] width 9 height 9
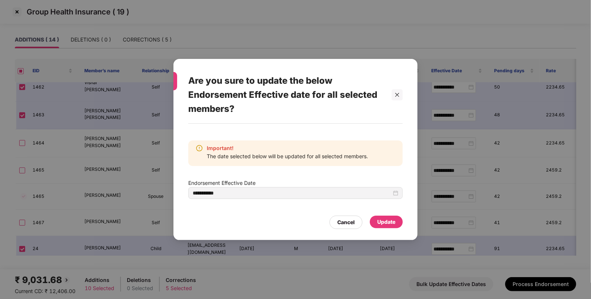
click at [383, 225] on div "Update" at bounding box center [386, 222] width 18 height 8
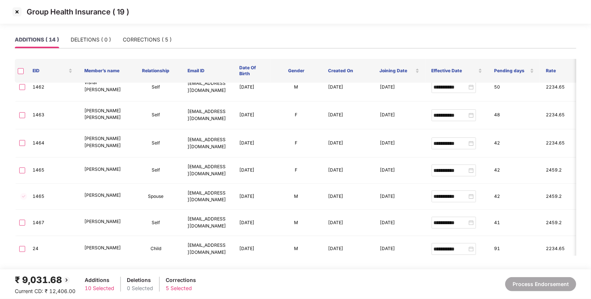
type input "**********"
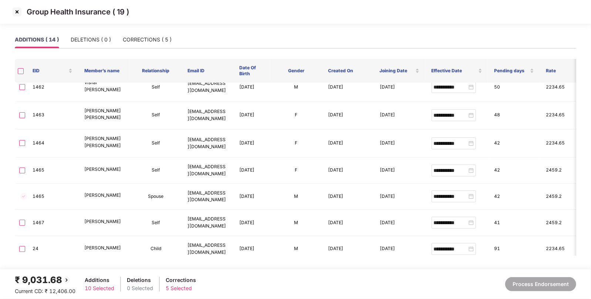
type input "**********"
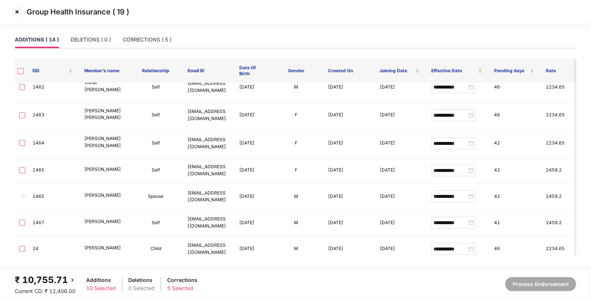
click at [14, 10] on img at bounding box center [17, 12] width 12 height 12
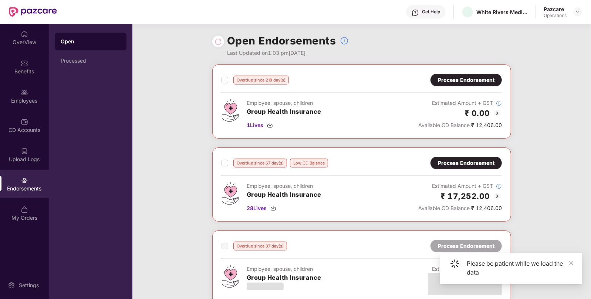
scroll to position [170, 0]
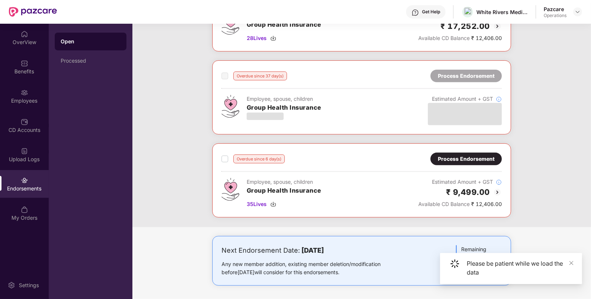
click at [455, 156] on div "Process Endorsement" at bounding box center [466, 159] width 57 height 8
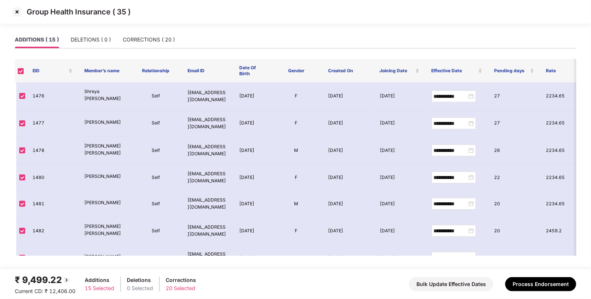
scroll to position [242, 0]
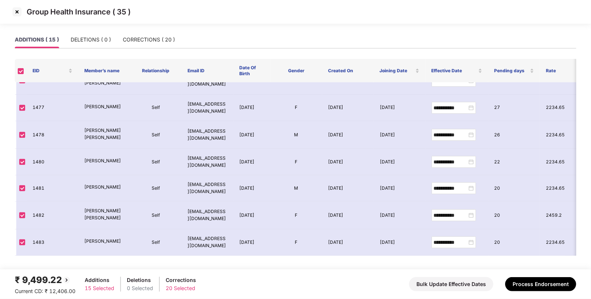
click at [14, 11] on img at bounding box center [17, 12] width 12 height 12
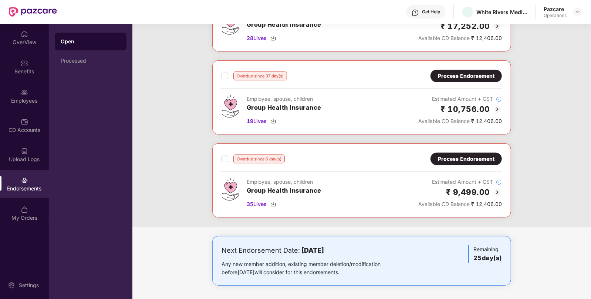
scroll to position [0, 0]
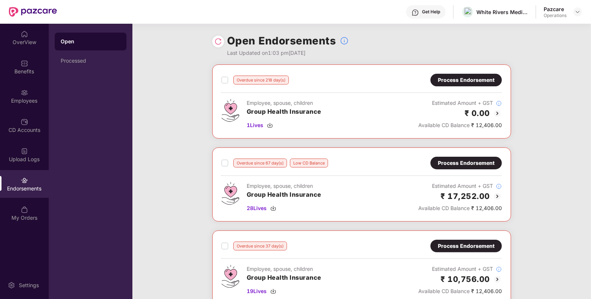
click at [217, 38] on img at bounding box center [218, 41] width 7 height 7
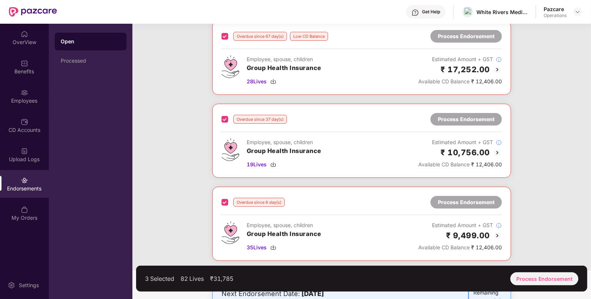
scroll to position [170, 0]
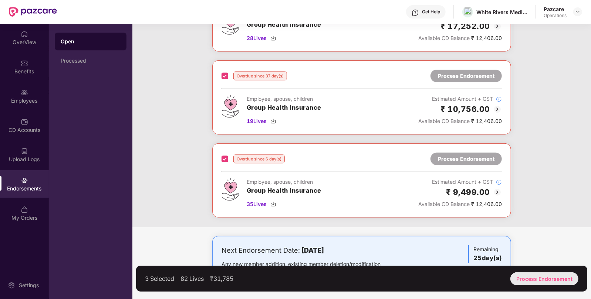
click at [521, 283] on div "Process Endorsement" at bounding box center [545, 278] width 68 height 13
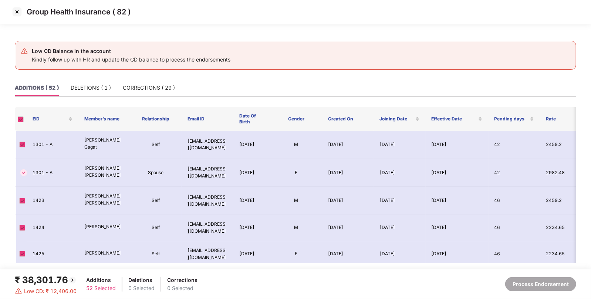
click at [32, 275] on div "₹ 38,301.76" at bounding box center [46, 280] width 62 height 14
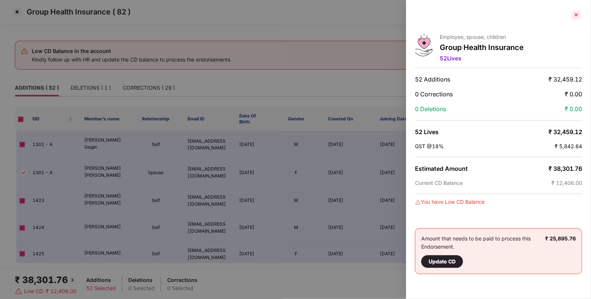
click at [576, 18] on div at bounding box center [577, 15] width 12 height 12
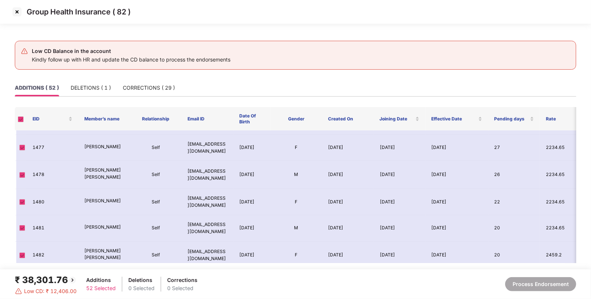
scroll to position [1282, 0]
click at [17, 13] on img at bounding box center [17, 12] width 12 height 12
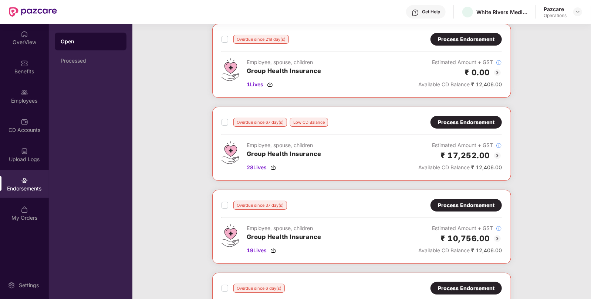
scroll to position [40, 0]
click at [273, 167] on img at bounding box center [274, 168] width 6 height 6
click at [274, 250] on img at bounding box center [274, 251] width 6 height 6
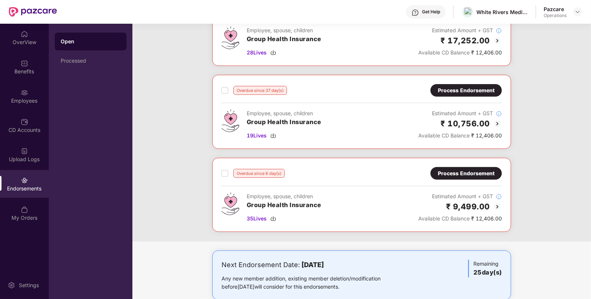
scroll to position [156, 0]
click at [276, 217] on img at bounding box center [274, 218] width 6 height 6
click at [455, 173] on div "Process Endorsement" at bounding box center [466, 173] width 57 height 8
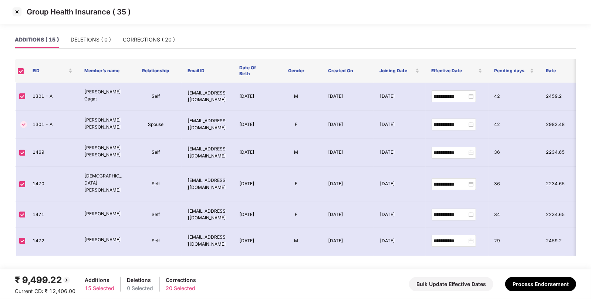
click at [14, 8] on img at bounding box center [17, 12] width 12 height 12
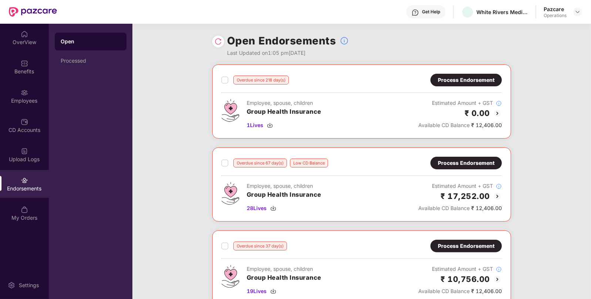
scroll to position [170, 0]
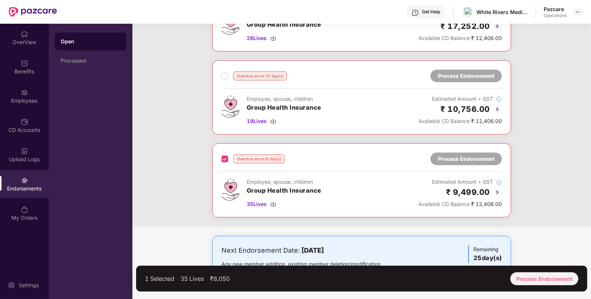
click at [222, 70] on div "Overdue since 37 day(s) Process Endorsement" at bounding box center [362, 76] width 281 height 13
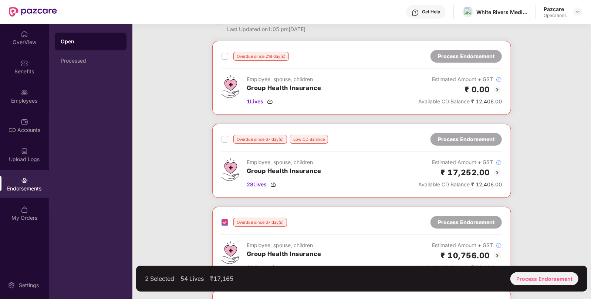
scroll to position [22, 0]
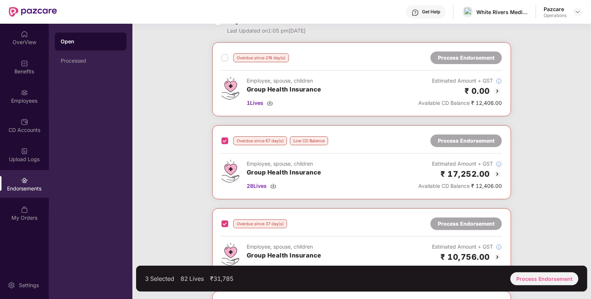
click at [228, 56] on div "Overdue since 218 day(s)" at bounding box center [255, 57] width 67 height 9
click at [531, 271] on div "4 Selected 83 Lives ₹31,785 Process Endorsement" at bounding box center [361, 278] width 451 height 26
click at [530, 278] on div "Process Endorsement" at bounding box center [545, 278] width 68 height 13
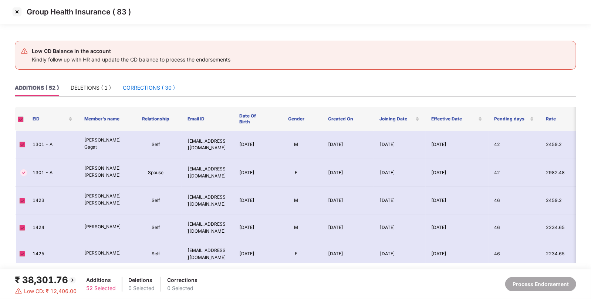
click at [137, 91] on div "CORRECTIONS ( 30 )" at bounding box center [149, 88] width 52 height 8
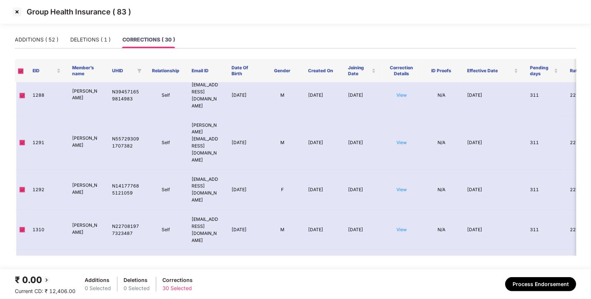
scroll to position [0, 0]
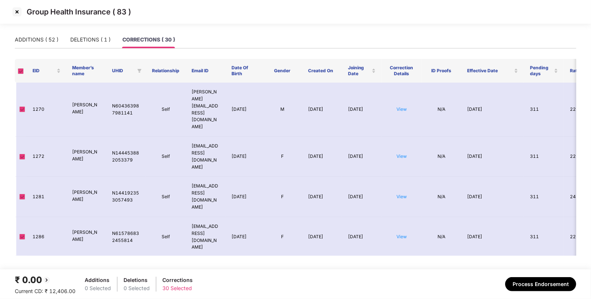
click at [13, 7] on img at bounding box center [17, 12] width 12 height 12
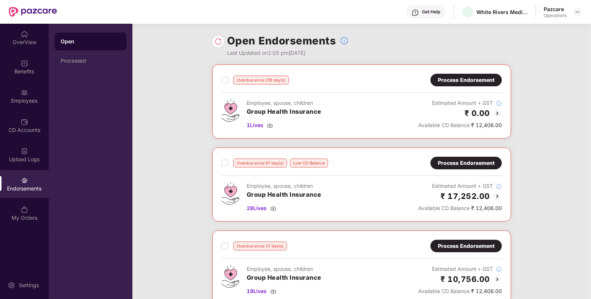
click at [449, 161] on div "Process Endorsement" at bounding box center [466, 163] width 57 height 8
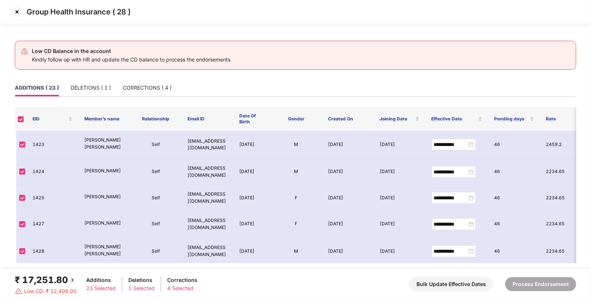
click at [16, 16] on img at bounding box center [17, 12] width 12 height 12
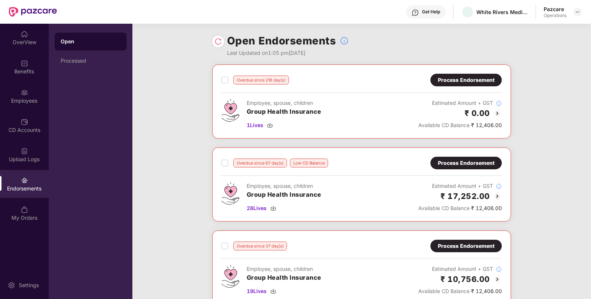
scroll to position [170, 0]
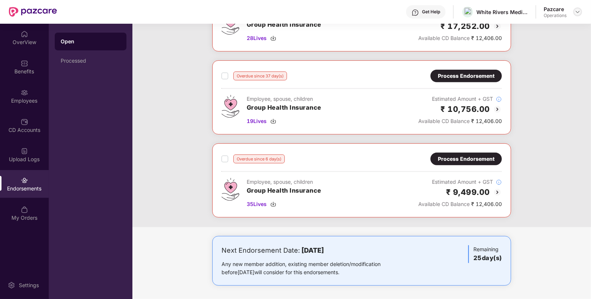
click at [574, 11] on div at bounding box center [578, 11] width 9 height 9
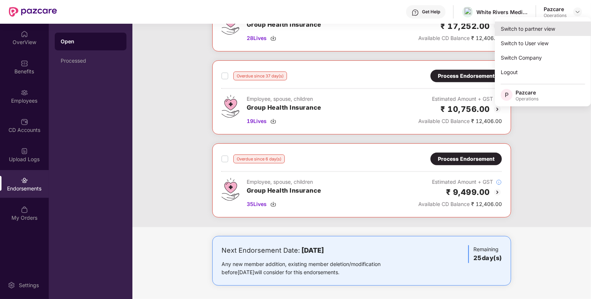
click at [531, 28] on div "Switch to partner view" at bounding box center [543, 28] width 96 height 14
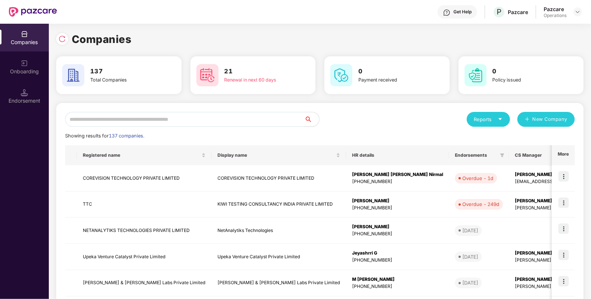
click at [188, 118] on input "text" at bounding box center [184, 119] width 239 height 15
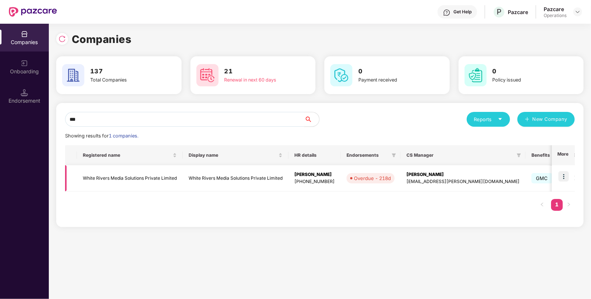
type input "***"
click at [161, 171] on td "White Rivers Media Solutions Private Limited" at bounding box center [130, 178] width 106 height 26
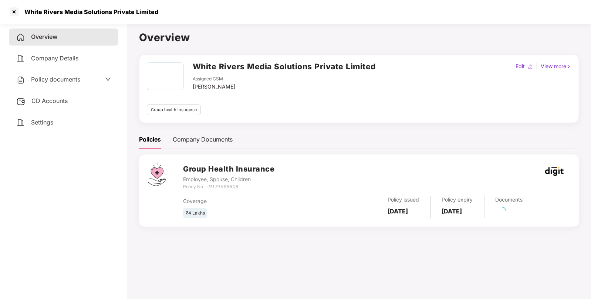
click at [47, 101] on span "CD Accounts" at bounding box center [49, 100] width 36 height 7
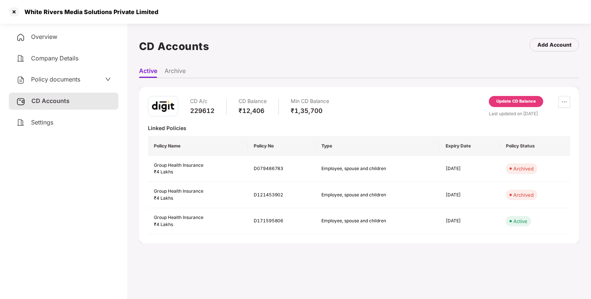
click at [508, 95] on div "CD A/c 229612 CD Balance ₹12,406 Min CD Balance ₹1,35,700 Update CD Balance Las…" at bounding box center [359, 165] width 440 height 156
click at [504, 98] on div "Update CD Balance" at bounding box center [517, 101] width 40 height 7
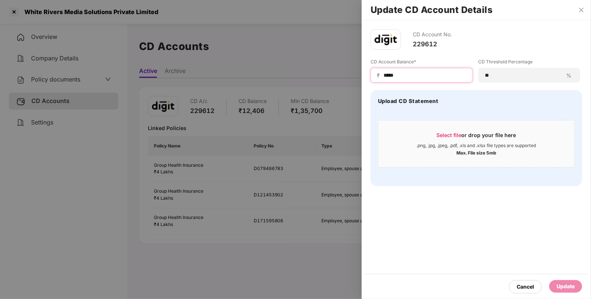
click at [409, 78] on input "*****" at bounding box center [425, 75] width 84 height 8
type input "*****"
click at [568, 286] on div "Update" at bounding box center [566, 286] width 18 height 8
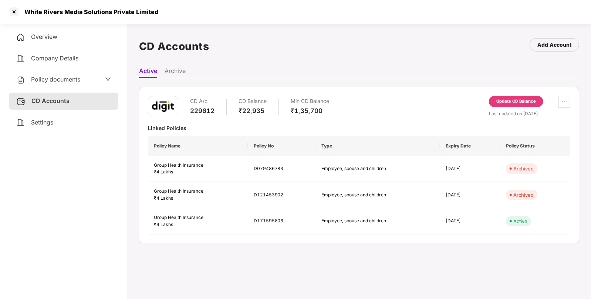
click at [43, 19] on div "White Rivers Media Solutions Private Limited" at bounding box center [295, 12] width 591 height 24
click at [30, 10] on div "White Rivers Media Solutions Private Limited" at bounding box center [89, 11] width 138 height 7
copy div "White"
click at [19, 12] on div at bounding box center [14, 12] width 12 height 12
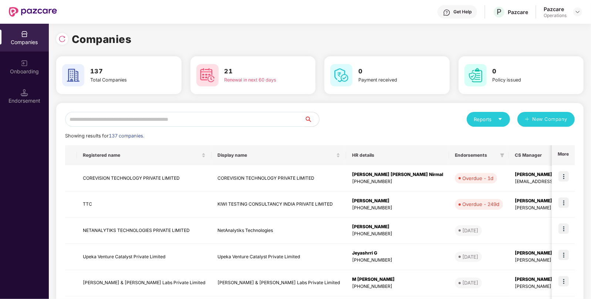
click at [156, 113] on input "text" at bounding box center [184, 119] width 239 height 15
paste input "*****"
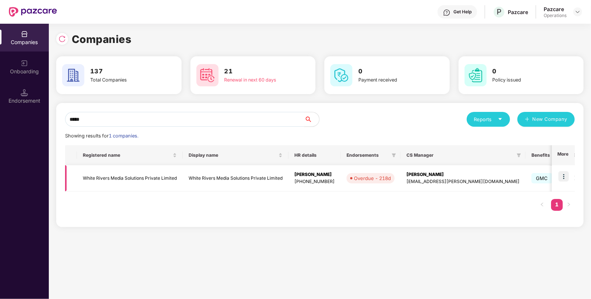
type input "*****"
click at [568, 171] on img at bounding box center [564, 176] width 10 height 10
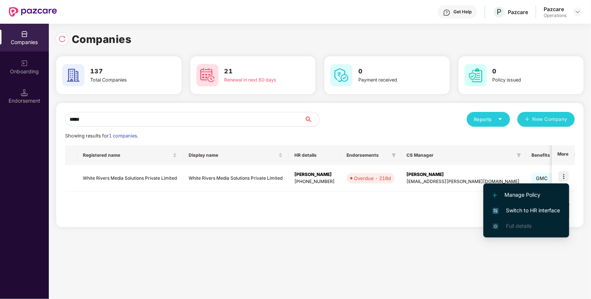
click at [517, 211] on span "Switch to HR interface" at bounding box center [526, 210] width 67 height 8
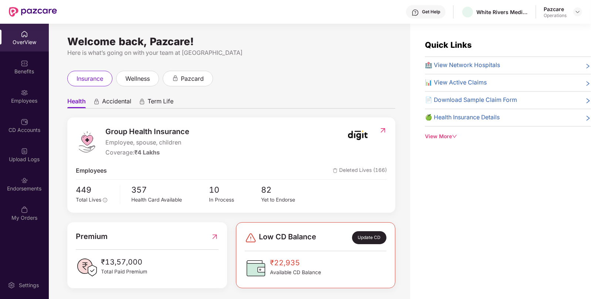
click at [38, 191] on div "Endorsements" at bounding box center [24, 188] width 49 height 7
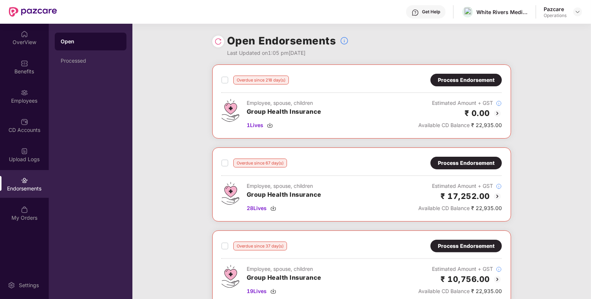
click at [455, 161] on div "Process Endorsement" at bounding box center [466, 163] width 57 height 8
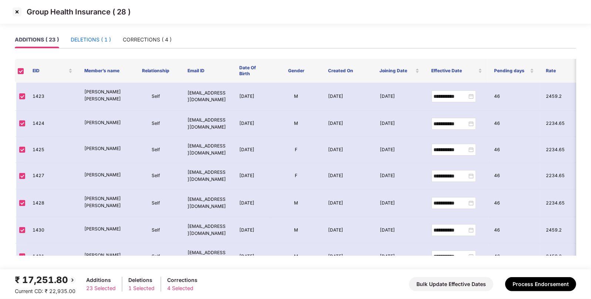
click at [74, 37] on div "DELETIONS ( 1 )" at bounding box center [91, 40] width 40 height 8
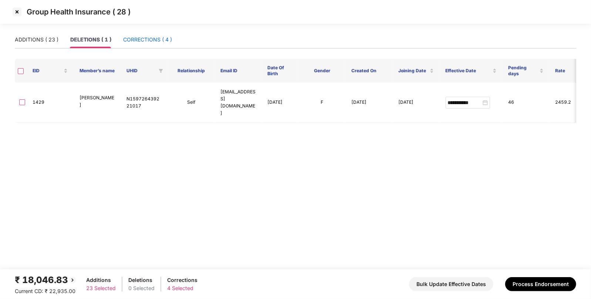
click at [154, 38] on div "CORRECTIONS ( 4 )" at bounding box center [147, 40] width 49 height 8
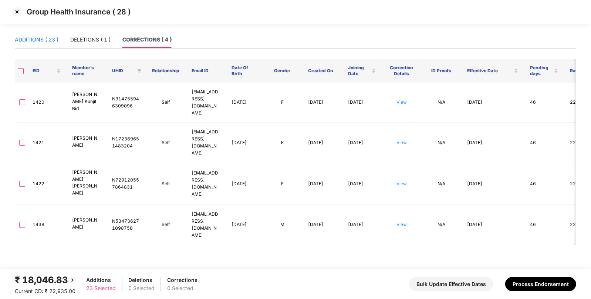
click at [26, 39] on div "ADDITIONS ( 23 )" at bounding box center [37, 40] width 44 height 8
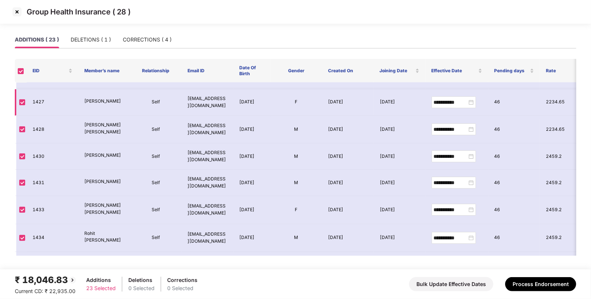
scroll to position [0, 0]
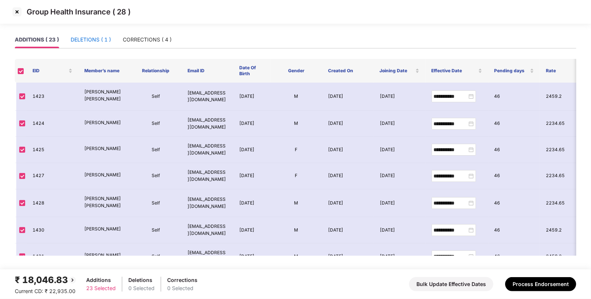
click at [98, 37] on div "DELETIONS ( 1 )" at bounding box center [91, 40] width 40 height 8
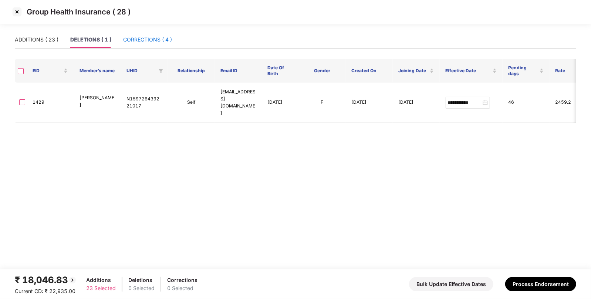
click at [131, 36] on div "CORRECTIONS ( 4 )" at bounding box center [147, 40] width 49 height 8
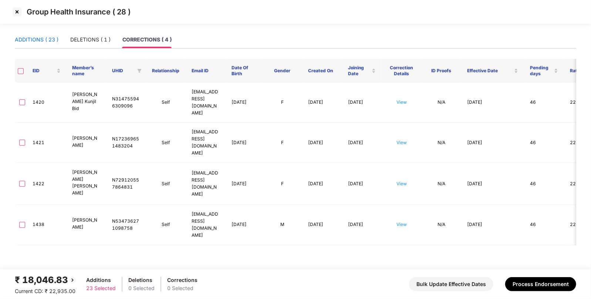
click at [34, 36] on div "ADDITIONS ( 23 )" at bounding box center [37, 40] width 44 height 8
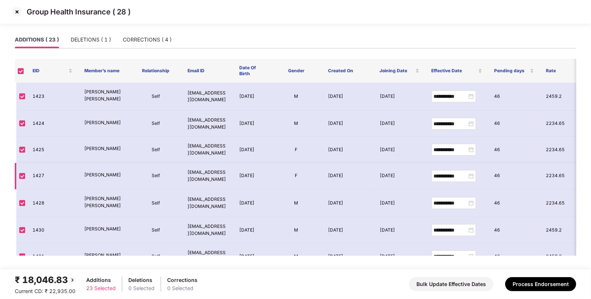
scroll to position [455, 0]
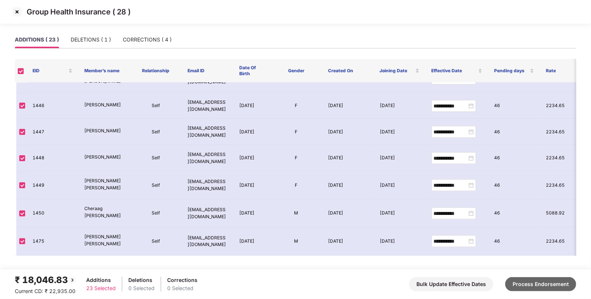
click at [537, 281] on button "Process Endorsement" at bounding box center [541, 284] width 71 height 14
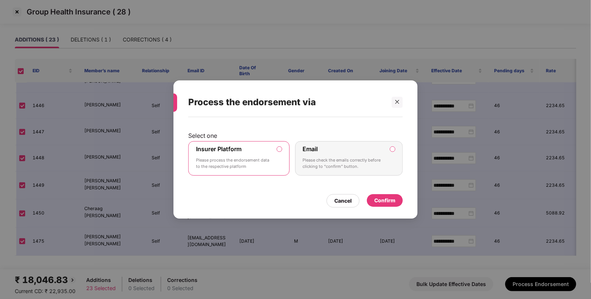
click at [387, 199] on div "Confirm" at bounding box center [385, 200] width 21 height 8
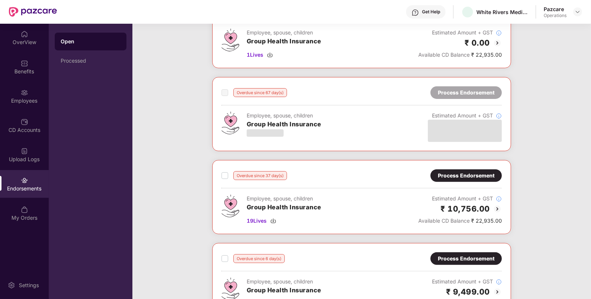
scroll to position [88, 0]
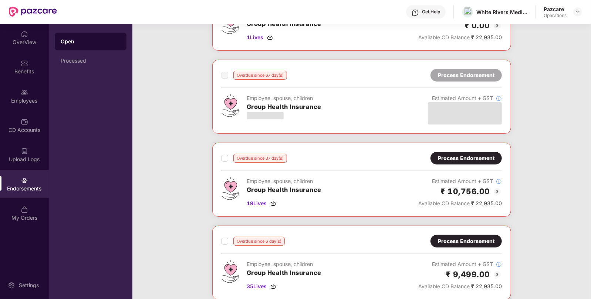
click at [450, 149] on div "Overdue since 37 day(s) Process Endorsement Employee, spouse, children Group He…" at bounding box center [361, 179] width 299 height 74
click at [456, 155] on div "Process Endorsement" at bounding box center [466, 158] width 57 height 8
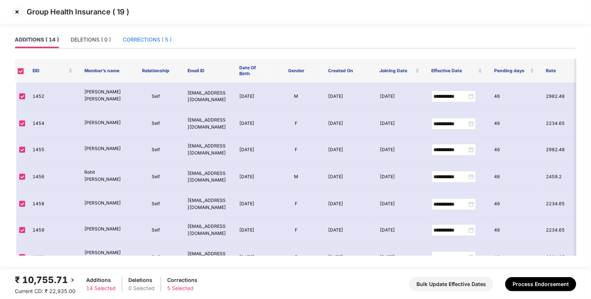
click at [151, 40] on div "CORRECTIONS ( 5 )" at bounding box center [147, 40] width 49 height 8
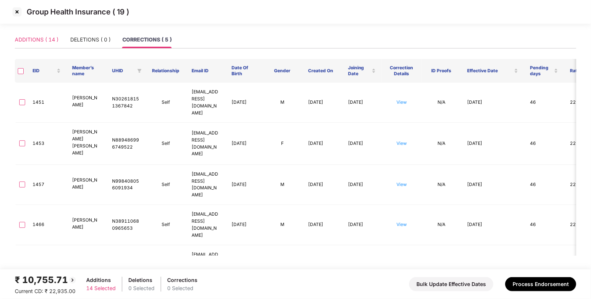
click at [40, 45] on div "ADDITIONS ( 14 )" at bounding box center [37, 39] width 44 height 17
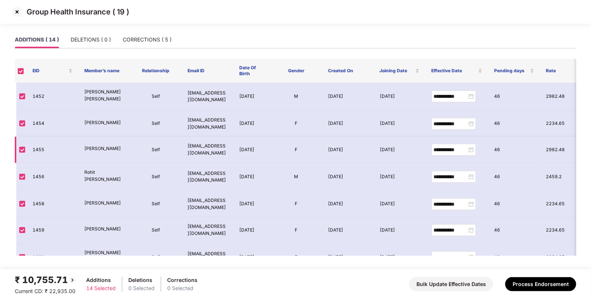
scroll to position [198, 0]
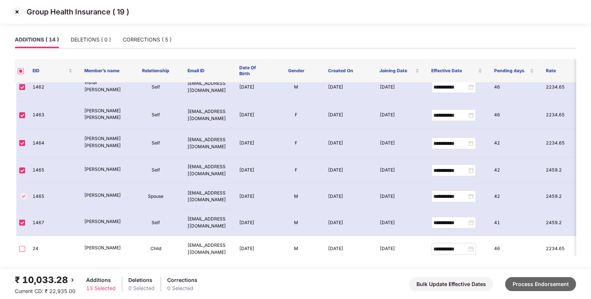
click at [521, 280] on button "Process Endorsement" at bounding box center [541, 284] width 71 height 14
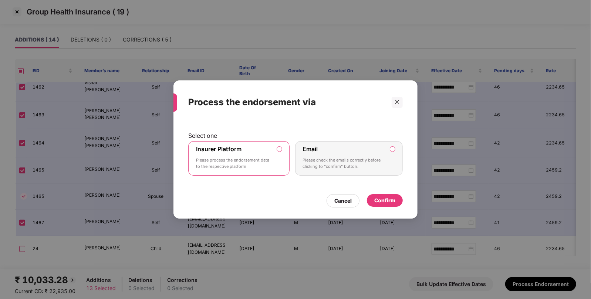
click at [394, 198] on div "Confirm" at bounding box center [385, 200] width 21 height 8
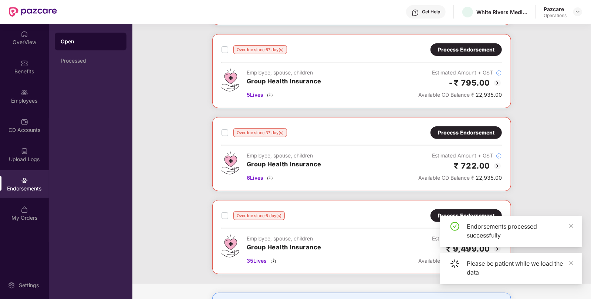
scroll to position [170, 0]
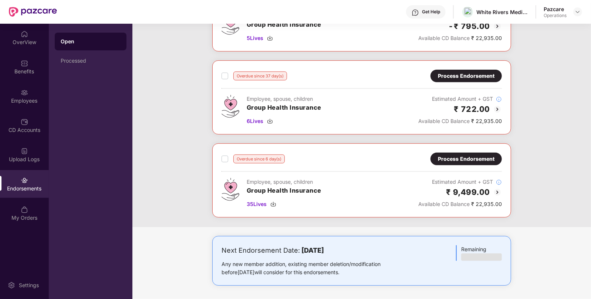
click at [465, 156] on div "Process Endorsement" at bounding box center [466, 159] width 57 height 8
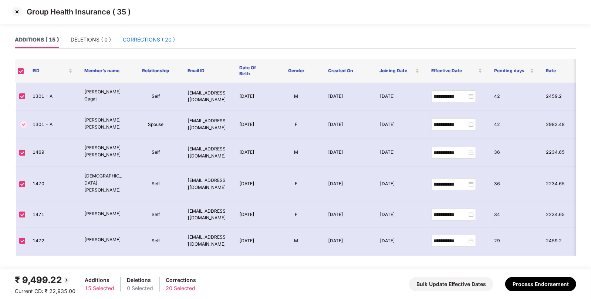
click at [161, 38] on div "CORRECTIONS ( 20 )" at bounding box center [149, 40] width 52 height 8
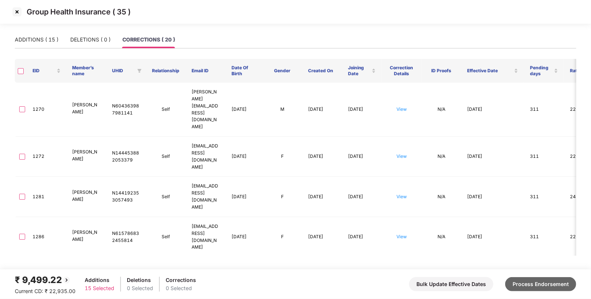
click at [544, 283] on button "Process Endorsement" at bounding box center [541, 284] width 71 height 14
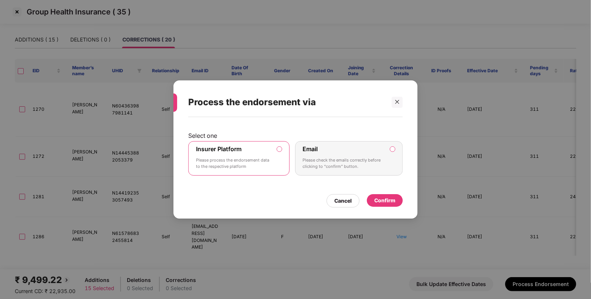
click at [372, 200] on div "Confirm" at bounding box center [385, 200] width 36 height 13
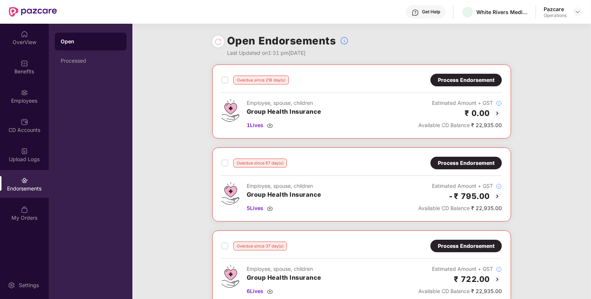
click at [372, 200] on div "Employee, spouse, children Group Health Insurance 5 Lives Estimated Amount + GS…" at bounding box center [362, 197] width 281 height 30
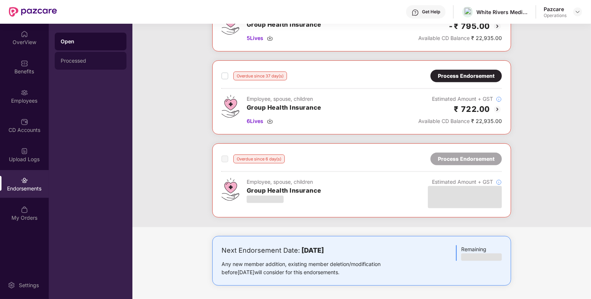
click at [80, 65] on div "Processed" at bounding box center [91, 61] width 72 height 18
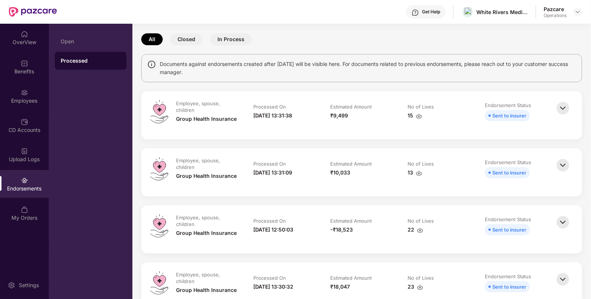
scroll to position [0, 0]
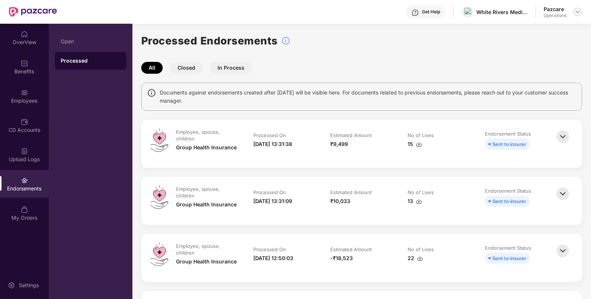
click at [577, 11] on img at bounding box center [578, 12] width 6 height 6
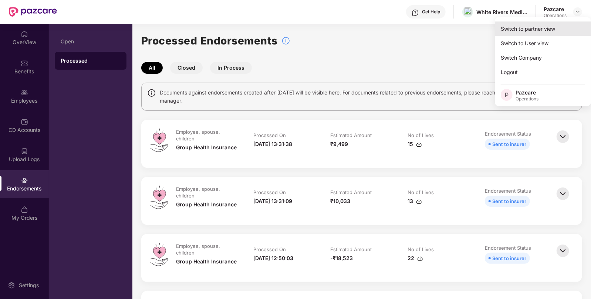
click at [539, 26] on div "Switch to partner view" at bounding box center [543, 28] width 96 height 14
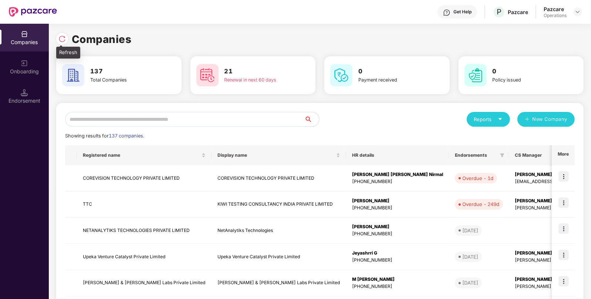
click at [63, 39] on img at bounding box center [61, 38] width 7 height 7
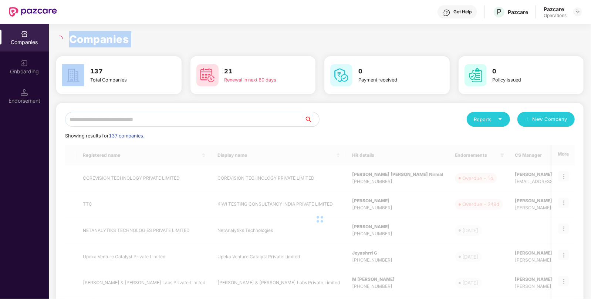
click at [63, 39] on icon "loading" at bounding box center [61, 38] width 4 height 4
click at [63, 39] on icon "loading" at bounding box center [59, 39] width 7 height 7
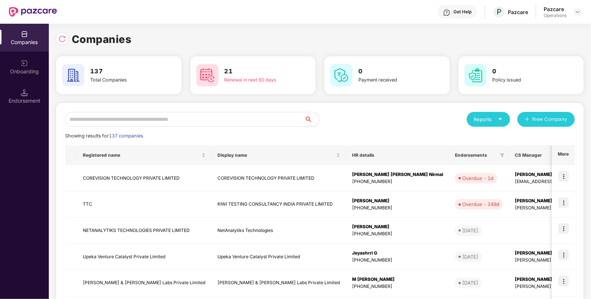
click at [93, 118] on input "text" at bounding box center [184, 119] width 239 height 15
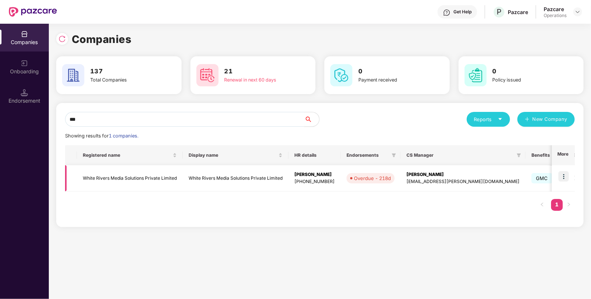
type input "***"
click at [564, 182] on td at bounding box center [563, 178] width 23 height 26
click at [566, 176] on img at bounding box center [564, 176] width 10 height 10
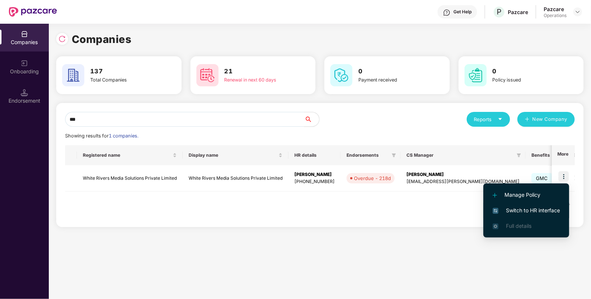
click at [506, 214] on span "Switch to HR interface" at bounding box center [526, 210] width 67 height 8
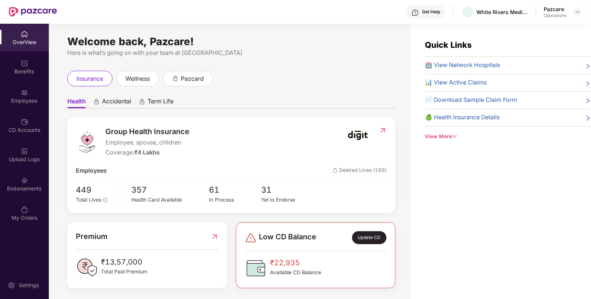
click at [36, 195] on div "Endorsements" at bounding box center [24, 184] width 49 height 28
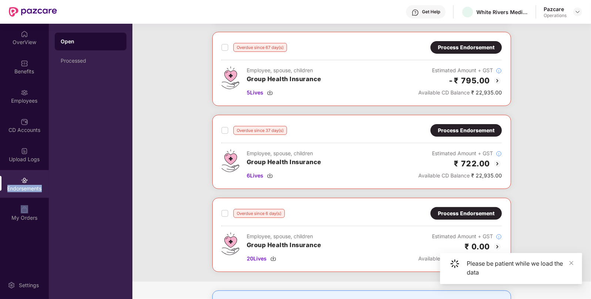
scroll to position [117, 0]
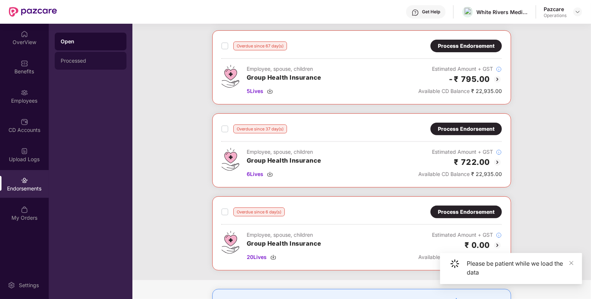
click at [90, 58] on div "Processed" at bounding box center [91, 61] width 60 height 6
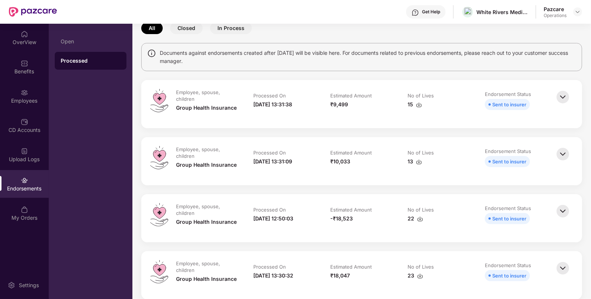
scroll to position [56, 0]
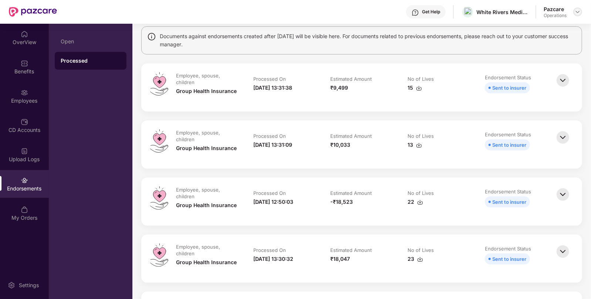
click at [577, 12] on img at bounding box center [578, 12] width 6 height 6
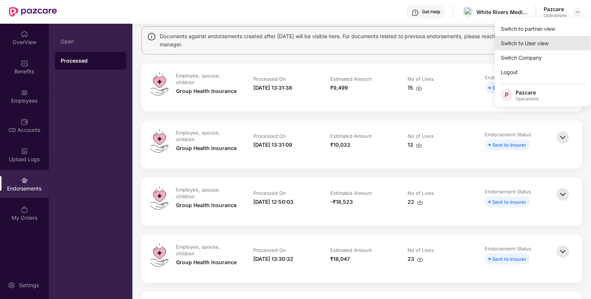
click at [513, 36] on div "Switch to User view" at bounding box center [543, 43] width 96 height 14
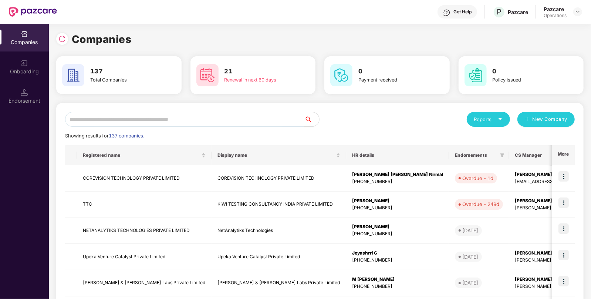
click at [150, 106] on div "Reports New Company Showing results for 137 companies. Registered name Display …" at bounding box center [320, 282] width 528 height 359
click at [116, 117] on input "text" at bounding box center [184, 119] width 239 height 15
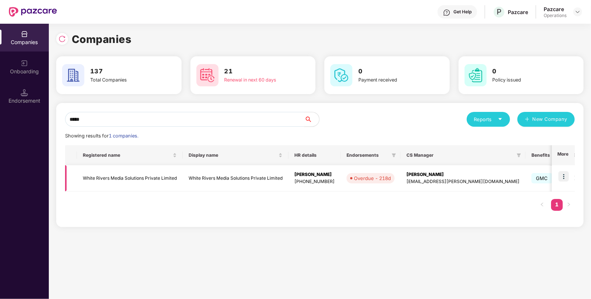
type input "*****"
click at [562, 177] on img at bounding box center [564, 176] width 10 height 10
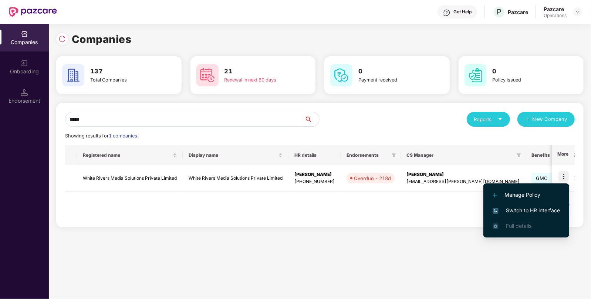
click at [514, 208] on span "Switch to HR interface" at bounding box center [526, 210] width 67 height 8
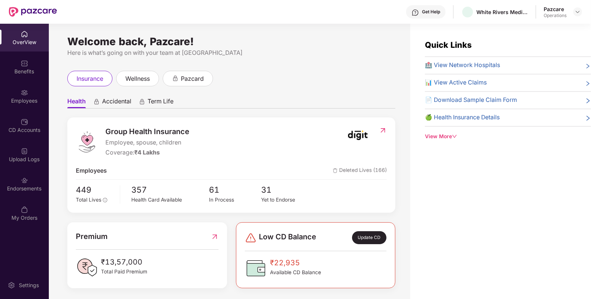
click at [34, 111] on div "OverView Benefits Employees CD Accounts Upload Logs Endorsements My Orders" at bounding box center [24, 126] width 49 height 205
click at [31, 102] on div "Employees" at bounding box center [24, 100] width 49 height 7
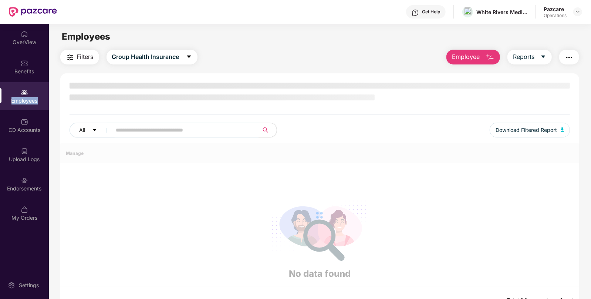
click at [31, 102] on div "Employees" at bounding box center [24, 100] width 49 height 7
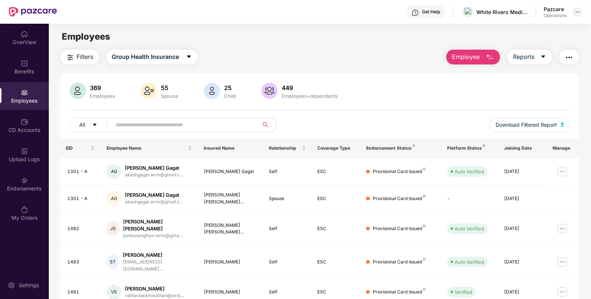
click at [576, 13] on img at bounding box center [578, 12] width 6 height 6
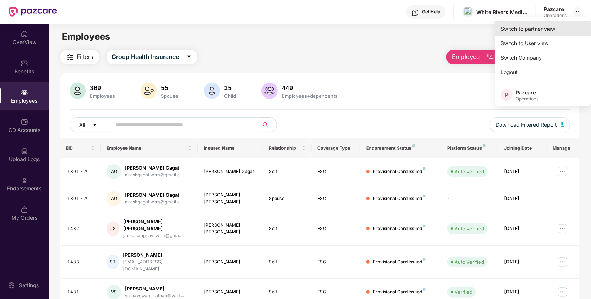
click at [516, 30] on div "Switch to partner view" at bounding box center [543, 28] width 96 height 14
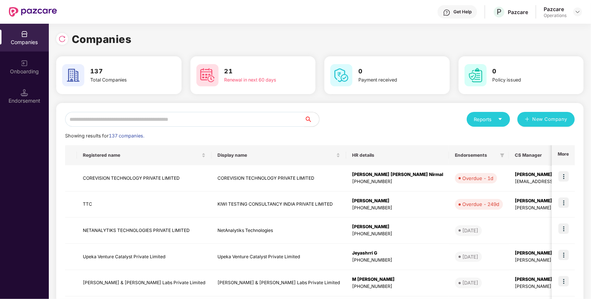
click at [213, 117] on input "text" at bounding box center [184, 119] width 239 height 15
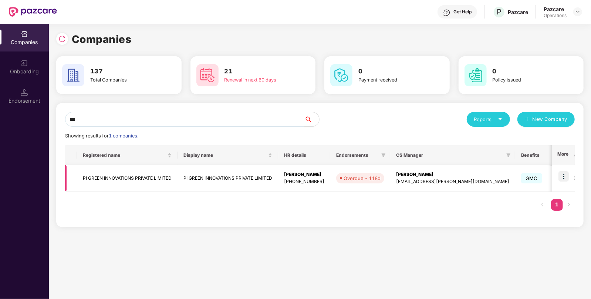
type input "**"
click at [158, 177] on td "PI GREEN INNOVATIONS PRIVATE LIMITED" at bounding box center [127, 178] width 101 height 26
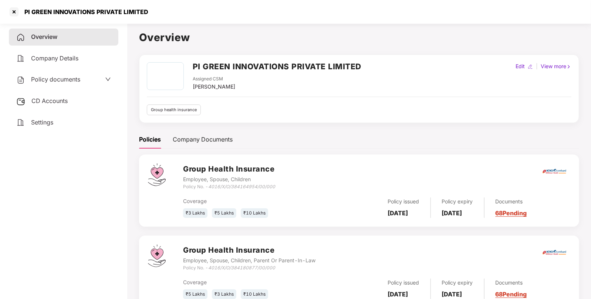
scroll to position [26, 0]
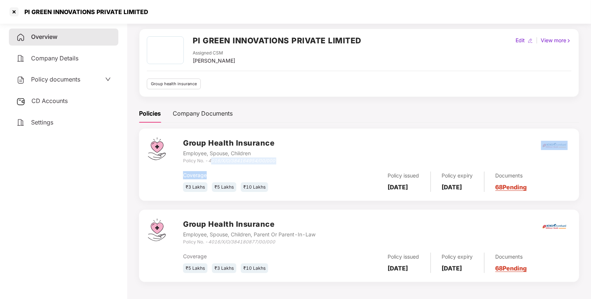
drag, startPoint x: 211, startPoint y: 160, endPoint x: 265, endPoint y: 170, distance: 55.2
click at [265, 170] on div "Group Health Insurance Employee, Spouse, Children Policy No. - 4016/X/O/3841649…" at bounding box center [376, 164] width 387 height 54
click at [265, 171] on div "Coverage" at bounding box center [247, 175] width 129 height 8
drag, startPoint x: 210, startPoint y: 160, endPoint x: 287, endPoint y: 161, distance: 77.0
click at [287, 161] on div "Group Health Insurance Employee, Spouse, Children Policy No. - 4016/X/O/3841649…" at bounding box center [376, 150] width 387 height 27
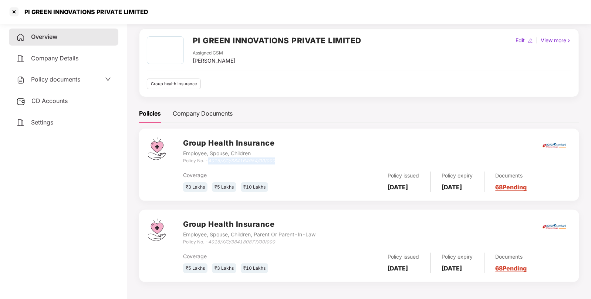
copy icon "4016/X/O/384164954/00/000"
click at [13, 11] on div at bounding box center [14, 12] width 12 height 12
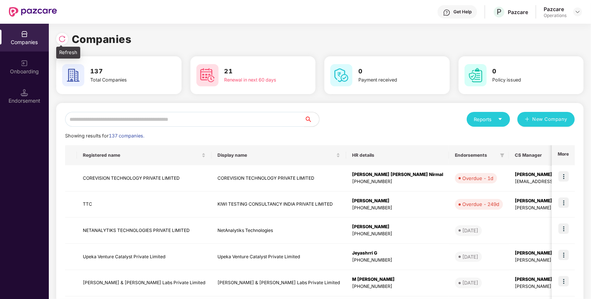
click at [62, 39] on img at bounding box center [61, 38] width 7 height 7
click at [485, 118] on div "Reports" at bounding box center [488, 118] width 28 height 7
click at [483, 152] on div "Endorsements" at bounding box center [488, 153] width 34 height 8
click at [484, 120] on div "Reports" at bounding box center [488, 118] width 28 height 7
click at [483, 141] on div "Companies" at bounding box center [484, 138] width 27 height 8
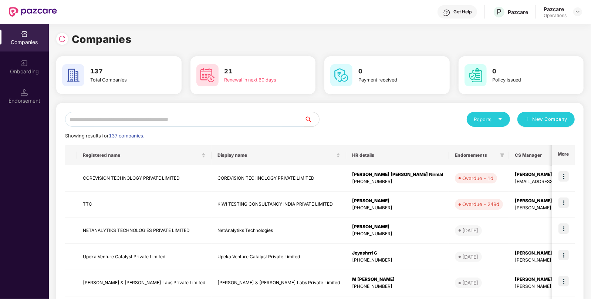
click at [483, 119] on div "Reports" at bounding box center [488, 118] width 28 height 7
click at [486, 136] on div "Companies" at bounding box center [484, 138] width 27 height 8
click at [489, 120] on div "Reports" at bounding box center [488, 118] width 28 height 7
click at [56, 40] on div at bounding box center [62, 39] width 12 height 12
click at [141, 121] on input "text" at bounding box center [184, 119] width 239 height 15
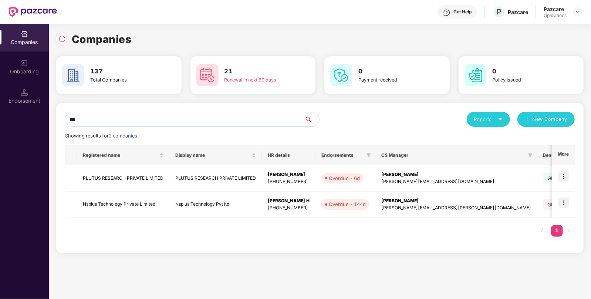
type input "***"
click at [566, 175] on img at bounding box center [564, 176] width 10 height 10
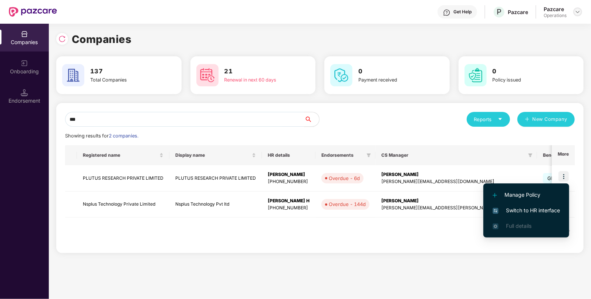
click at [576, 10] on img at bounding box center [578, 12] width 6 height 6
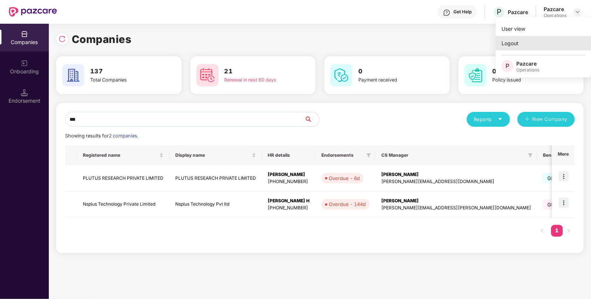
click at [514, 45] on div "Logout" at bounding box center [544, 43] width 96 height 14
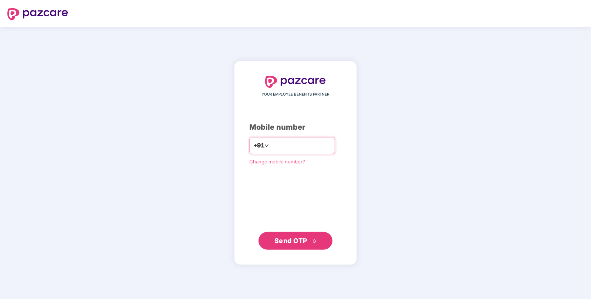
click at [283, 151] on input "number" at bounding box center [301, 146] width 61 height 12
type input "**********"
click at [283, 236] on span "Send OTP" at bounding box center [296, 240] width 43 height 10
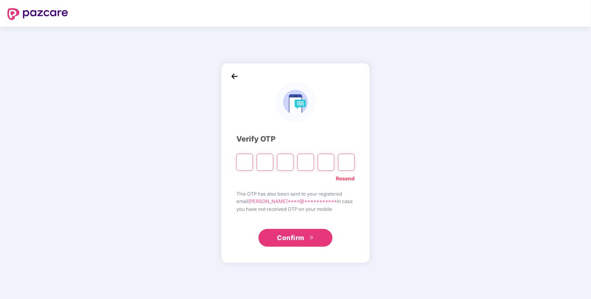
paste input "*"
type input "*"
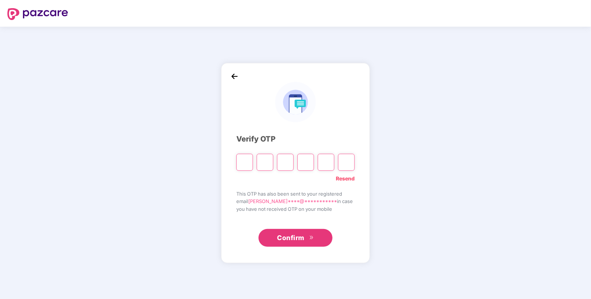
type input "*"
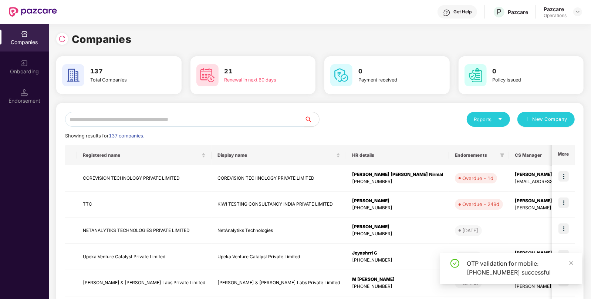
click at [192, 120] on input "text" at bounding box center [184, 119] width 239 height 15
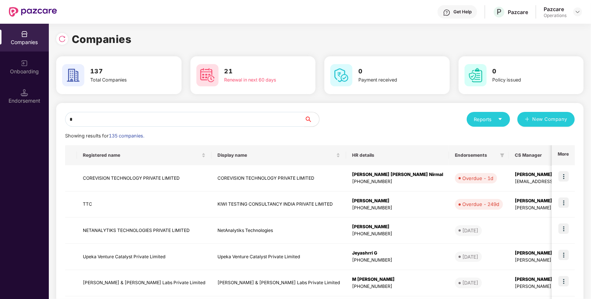
type input "*"
click at [346, 194] on td "KIWI TESTING CONSULTANCY INDIA PRIVATE LIMITED" at bounding box center [279, 204] width 135 height 26
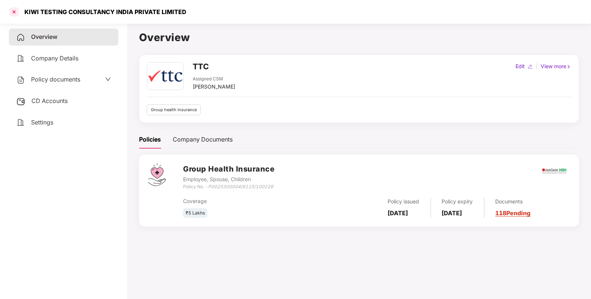
click at [11, 15] on div at bounding box center [14, 12] width 12 height 12
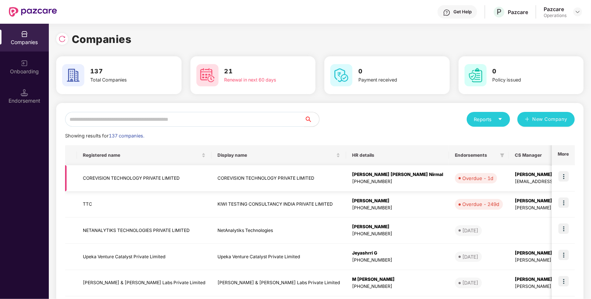
click at [220, 178] on td "COREVISION TECHNOLOGY PRIVATE LIMITED" at bounding box center [279, 178] width 135 height 26
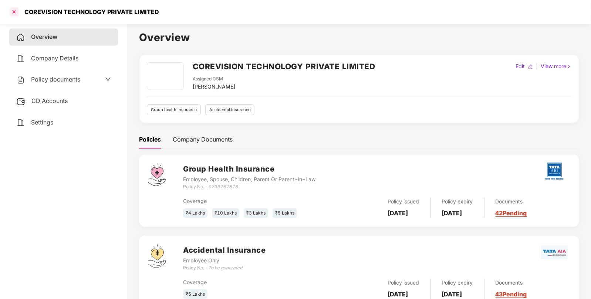
click at [15, 13] on div at bounding box center [14, 12] width 12 height 12
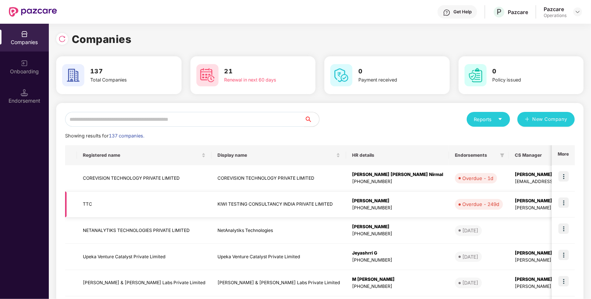
click at [308, 202] on td "KIWI TESTING CONSULTANCY INDIA PRIVATE LIMITED" at bounding box center [279, 204] width 135 height 26
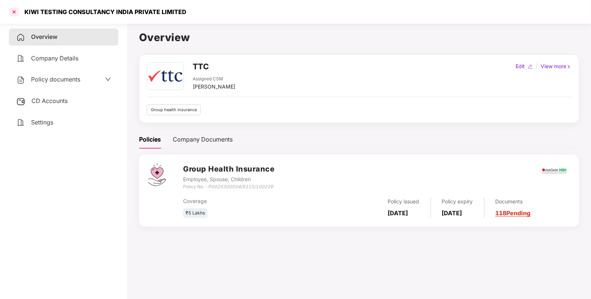
click at [16, 15] on div at bounding box center [14, 12] width 12 height 12
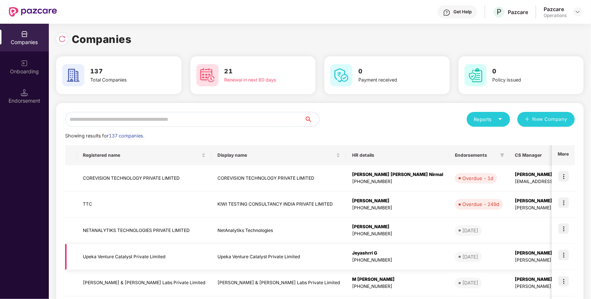
click at [224, 255] on td "Upeka Venture Catalyst Private Limited" at bounding box center [279, 257] width 135 height 26
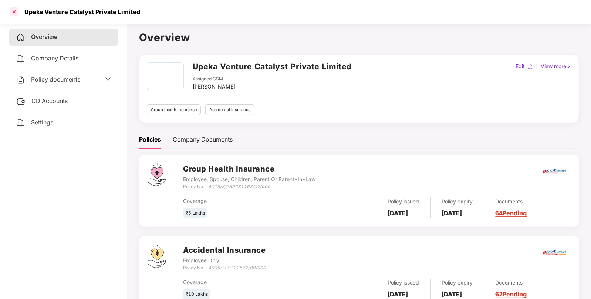
click at [13, 13] on div at bounding box center [14, 12] width 12 height 12
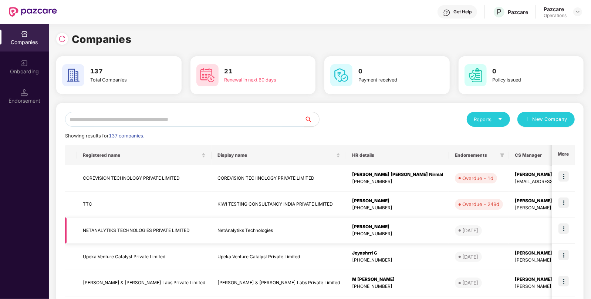
click at [305, 234] on td "NetAnalytiks Technologies" at bounding box center [279, 230] width 135 height 26
